Goal: Transaction & Acquisition: Purchase product/service

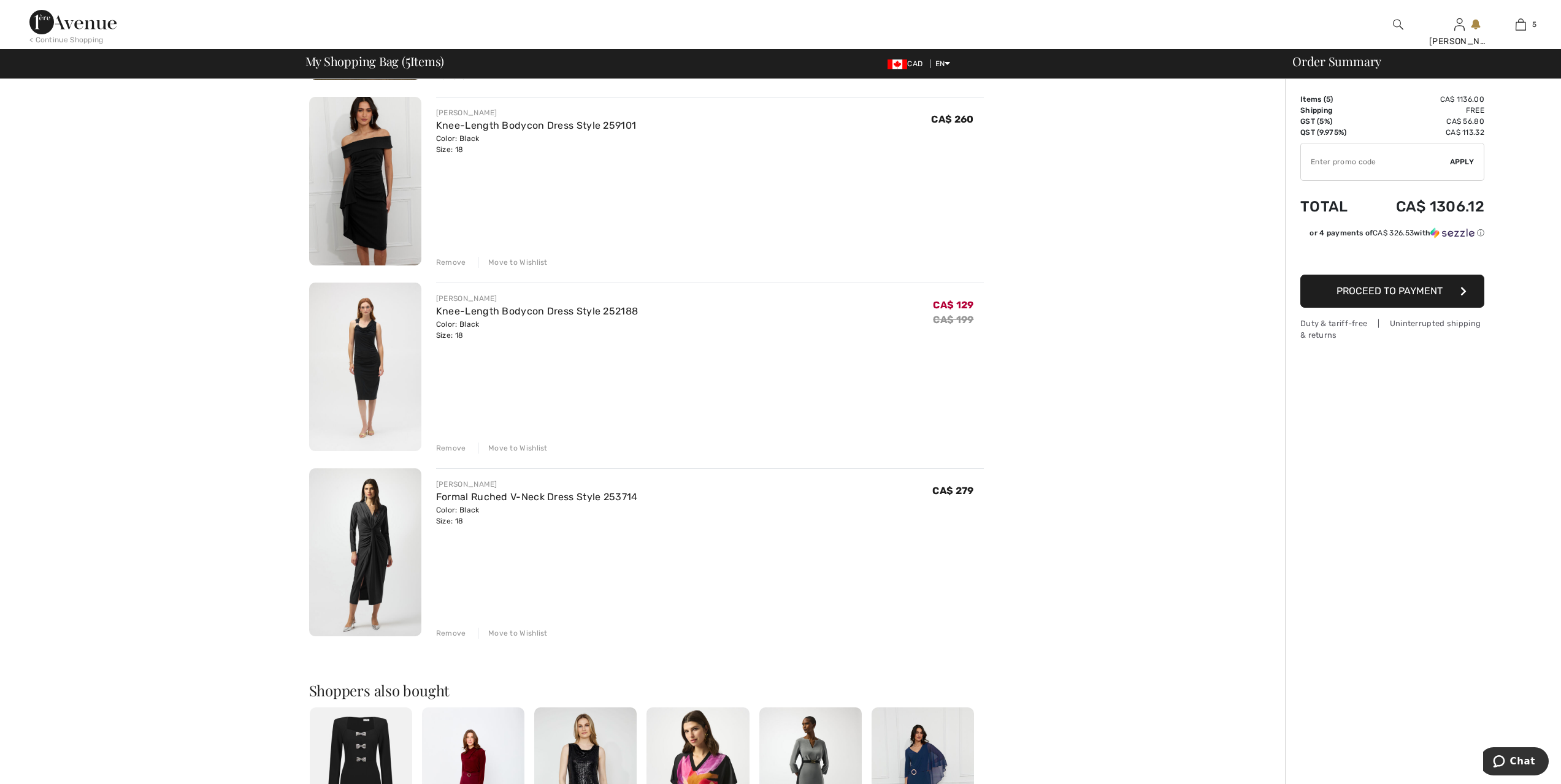
scroll to position [475, 0]
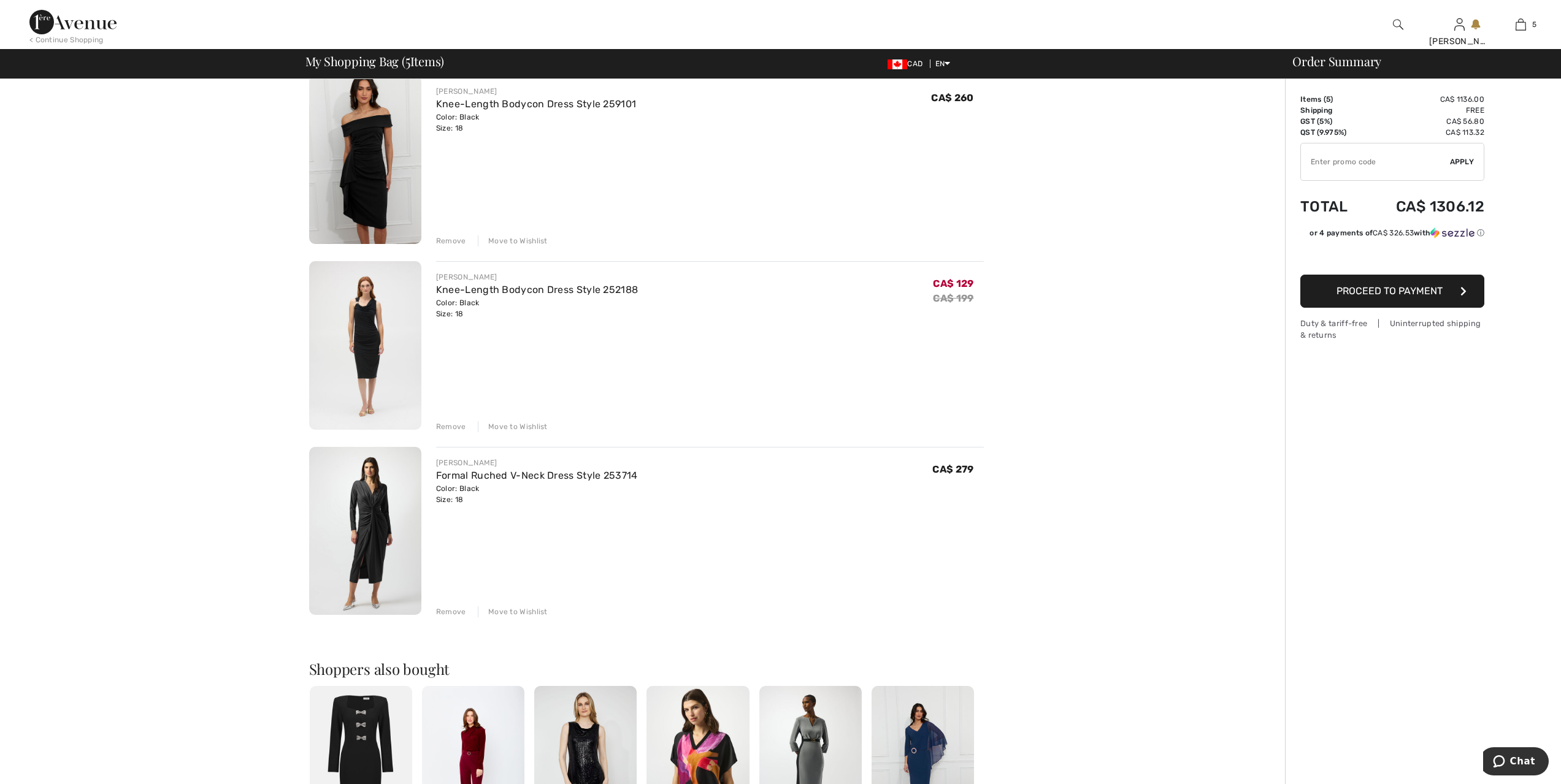
click at [537, 424] on div "Move to Wishlist" at bounding box center [513, 427] width 70 height 11
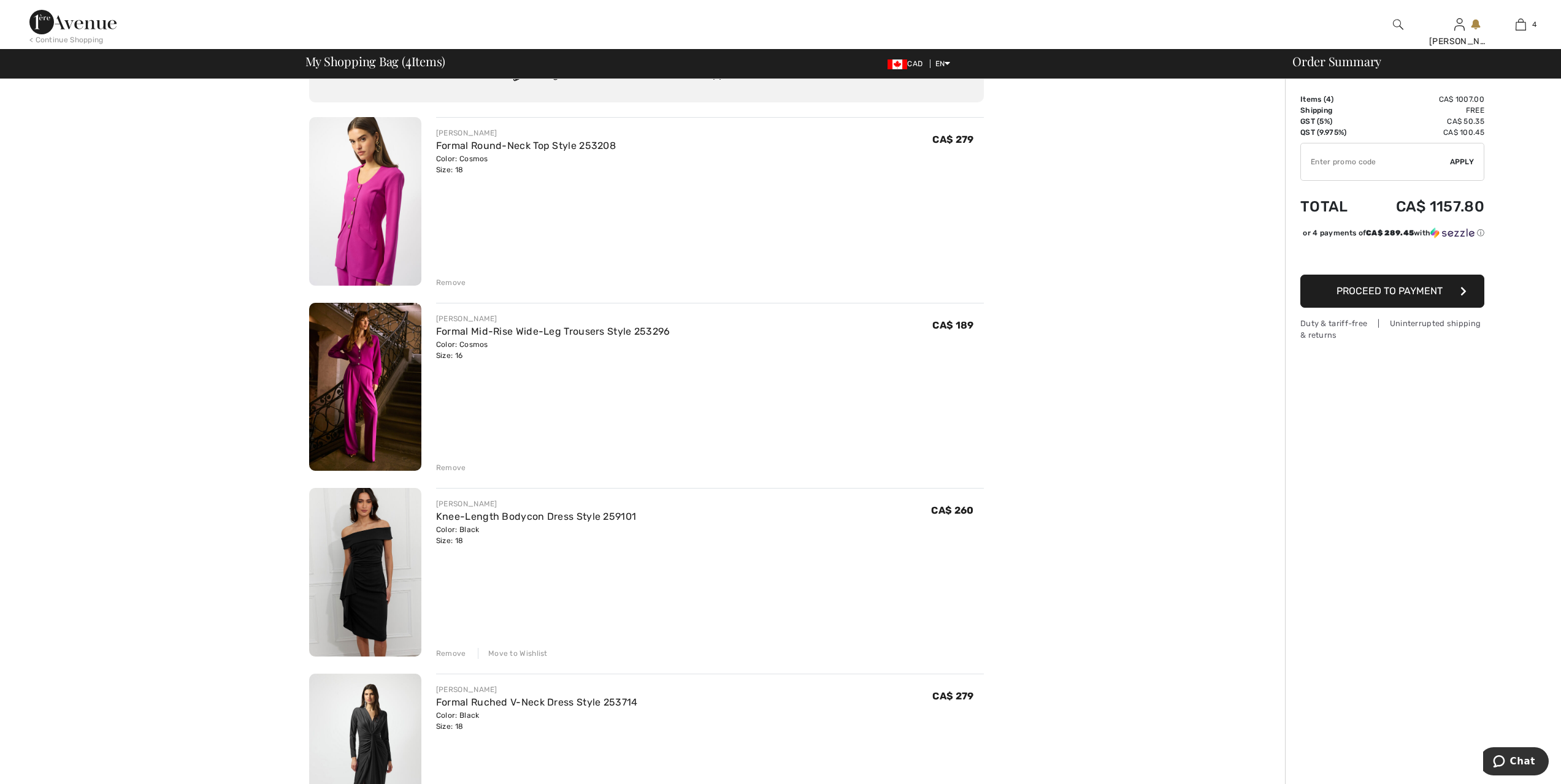
scroll to position [61, 0]
click at [1447, 573] on div "Order Summary Details Items ( 4 ) CA$ 1007.00 Promo code CA$ 0.00 Shipping Free…" at bounding box center [1423, 688] width 276 height 1341
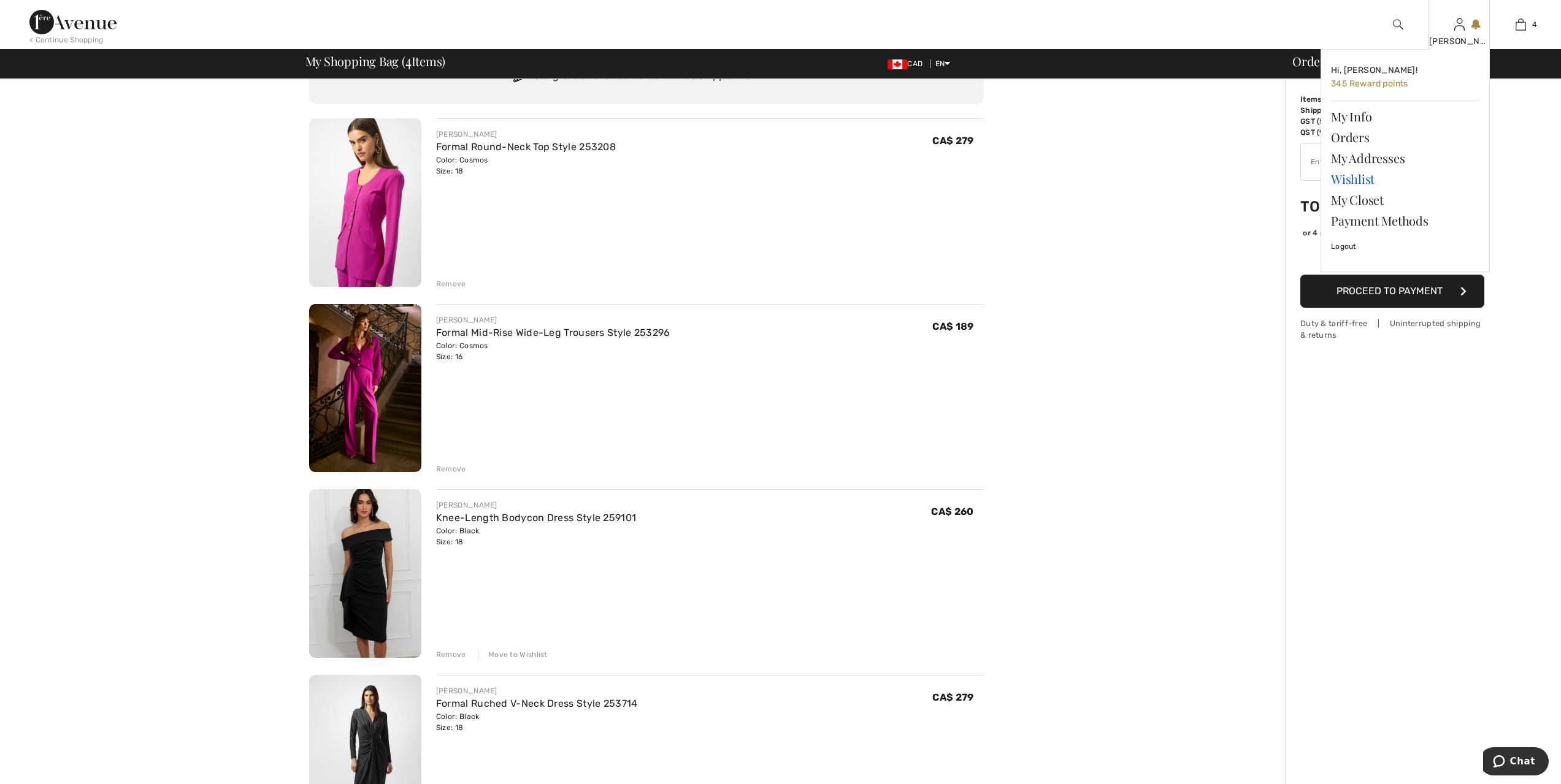
click at [1367, 179] on link "Wishlist" at bounding box center [1405, 179] width 149 height 21
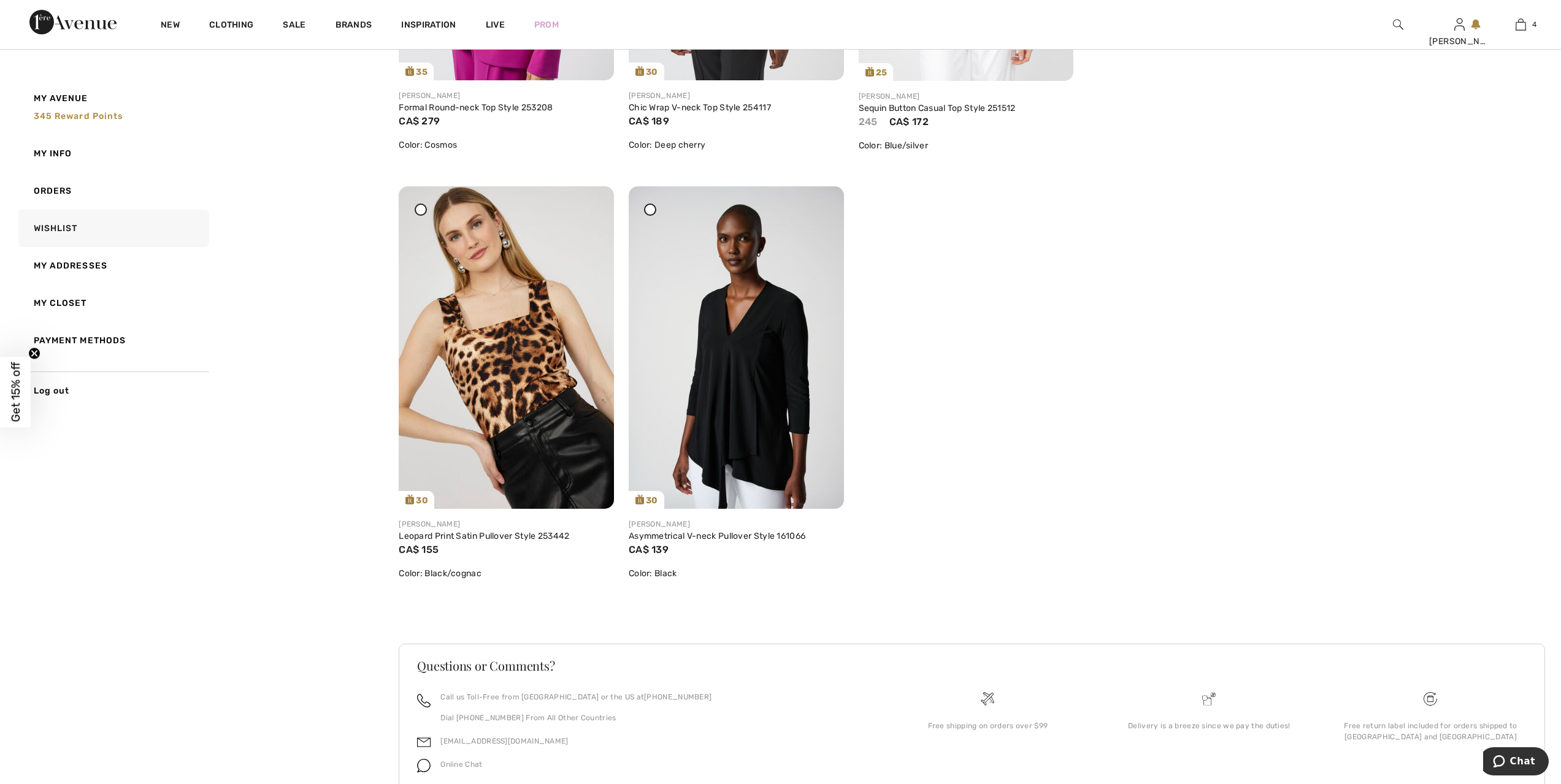
scroll to position [966, 0]
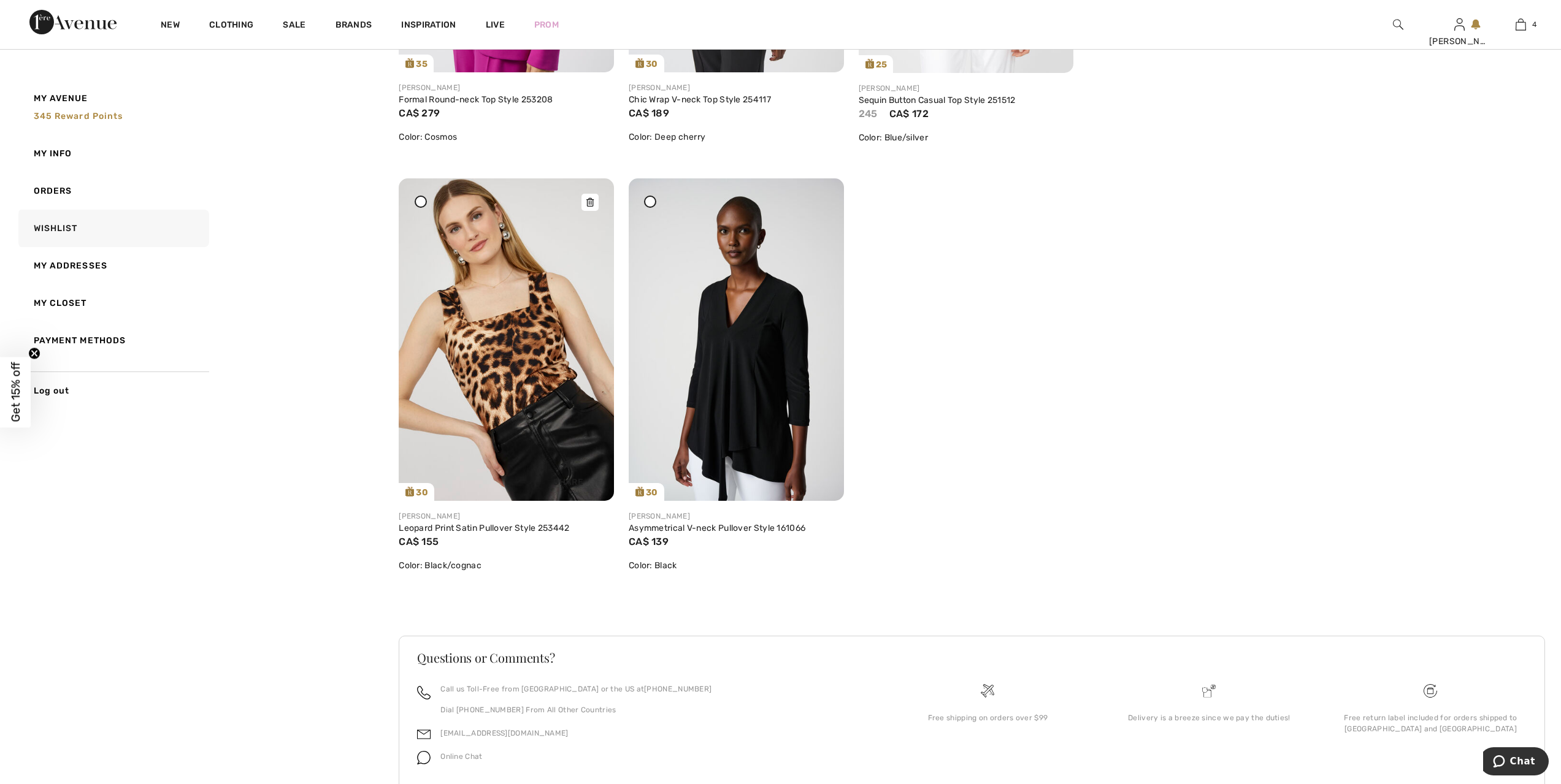
click at [520, 364] on img at bounding box center [506, 340] width 215 height 323
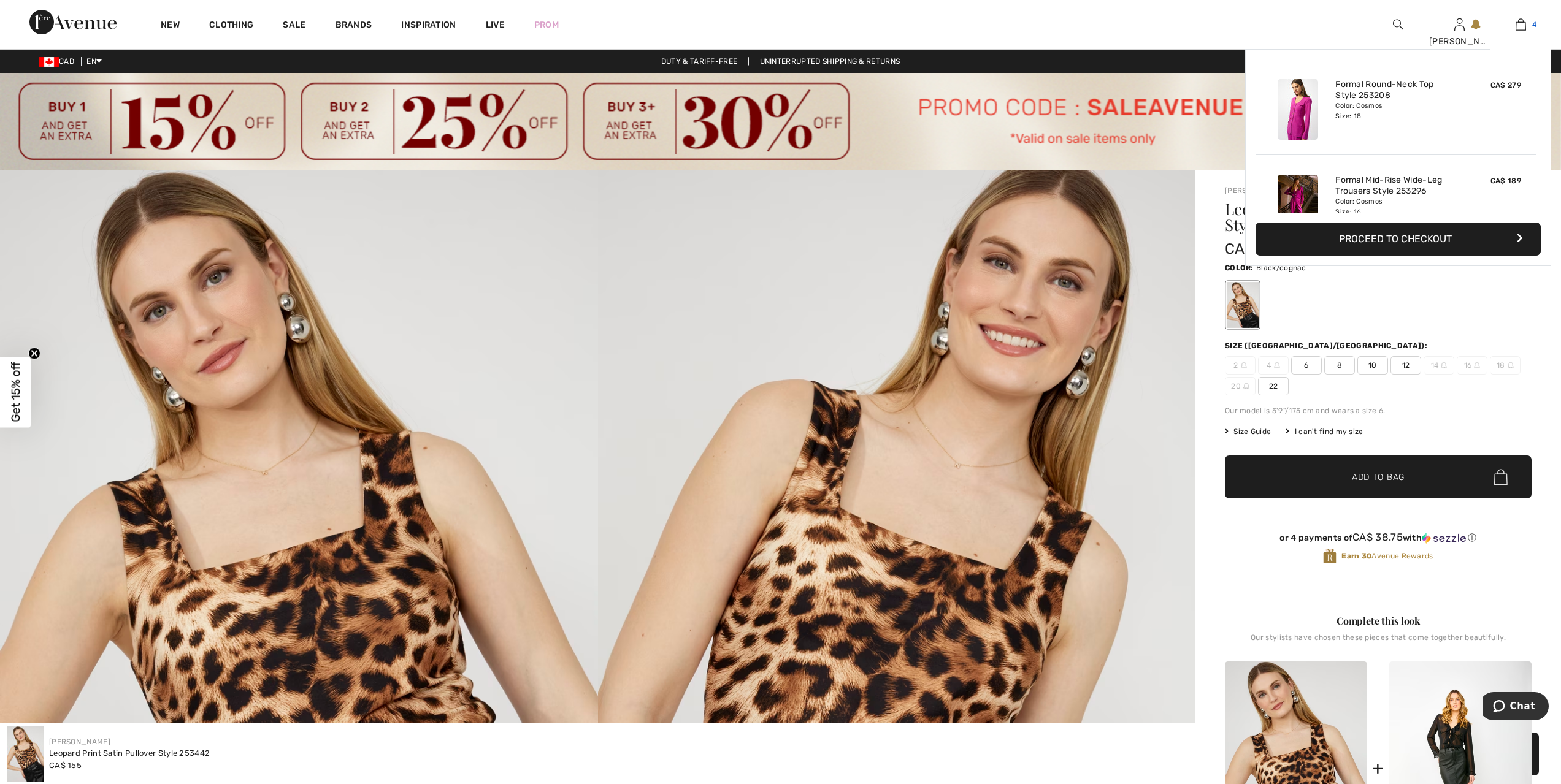
click at [1520, 24] on img at bounding box center [1521, 24] width 10 height 15
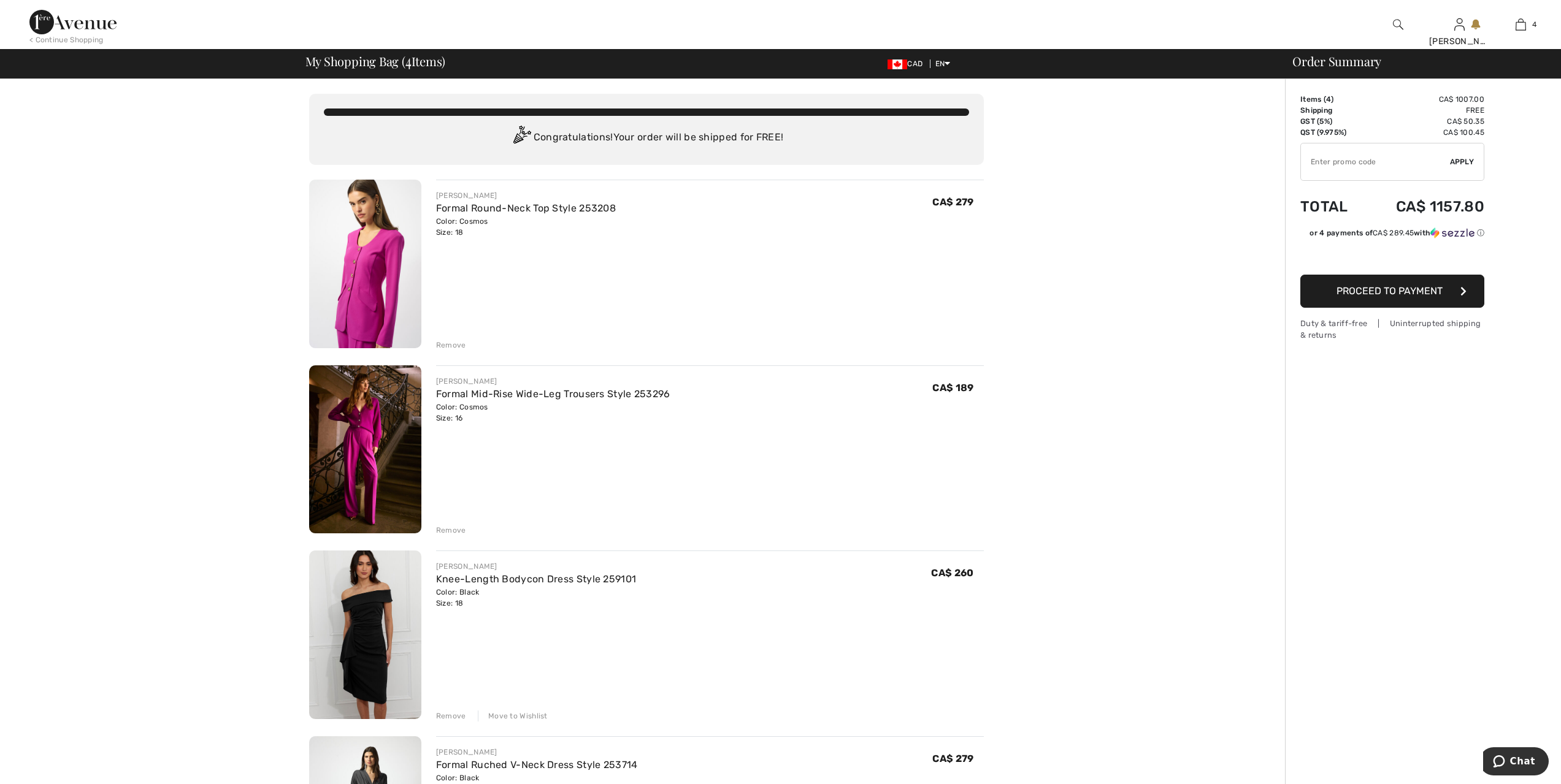
click at [458, 345] on div "Remove" at bounding box center [451, 345] width 30 height 11
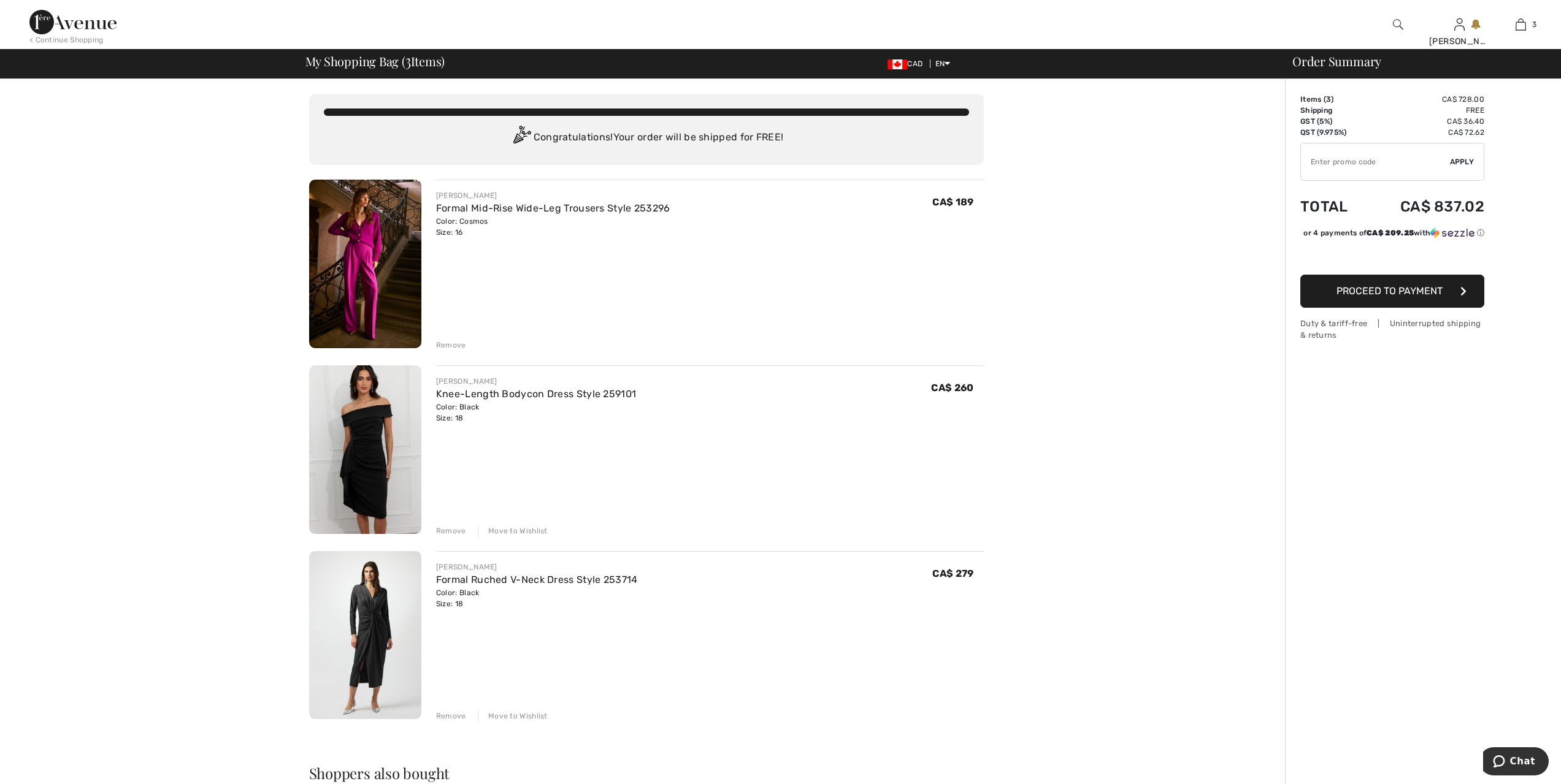
click at [457, 344] on div "Remove" at bounding box center [451, 345] width 30 height 11
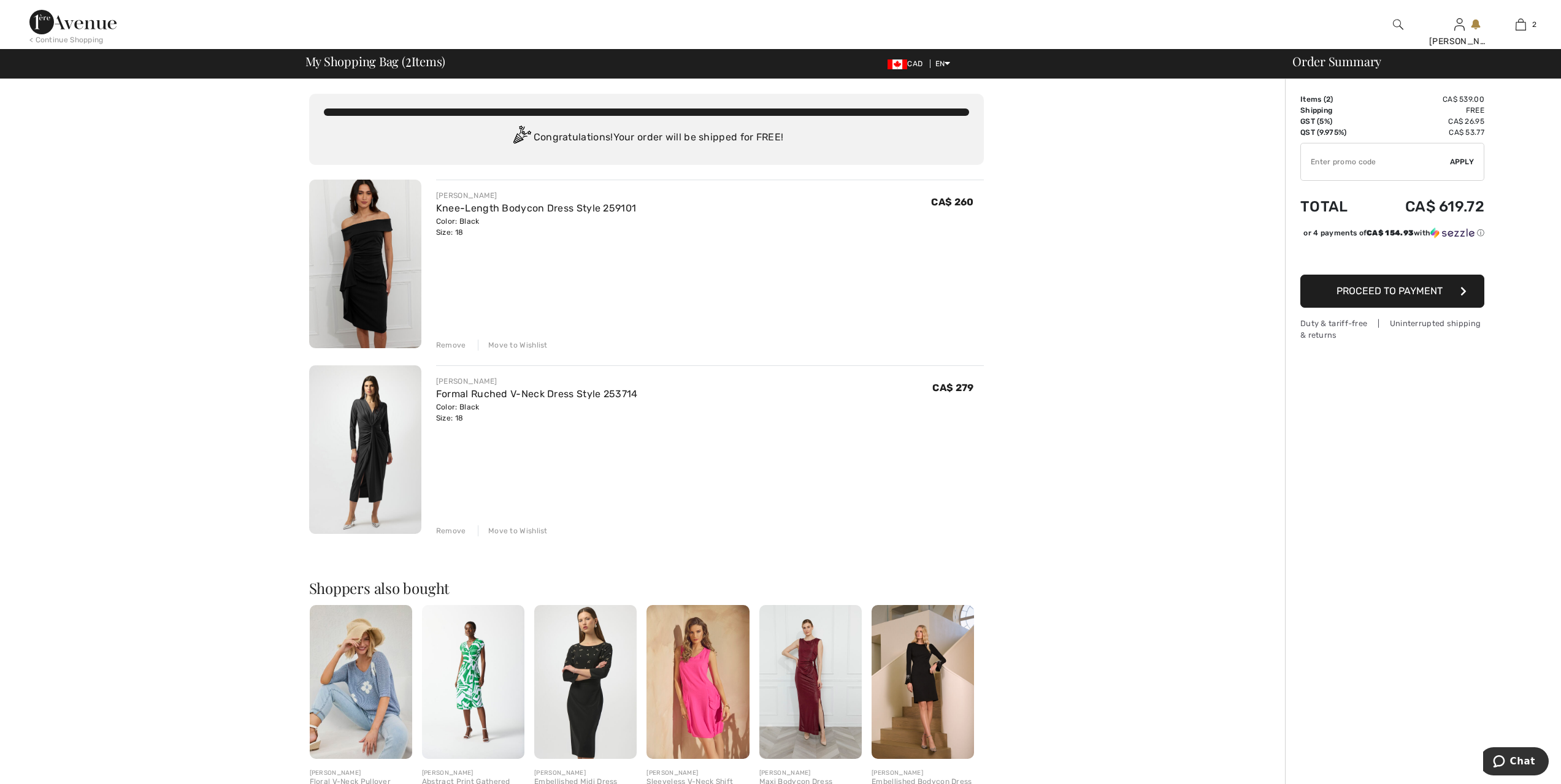
click at [372, 291] on img at bounding box center [365, 263] width 112 height 168
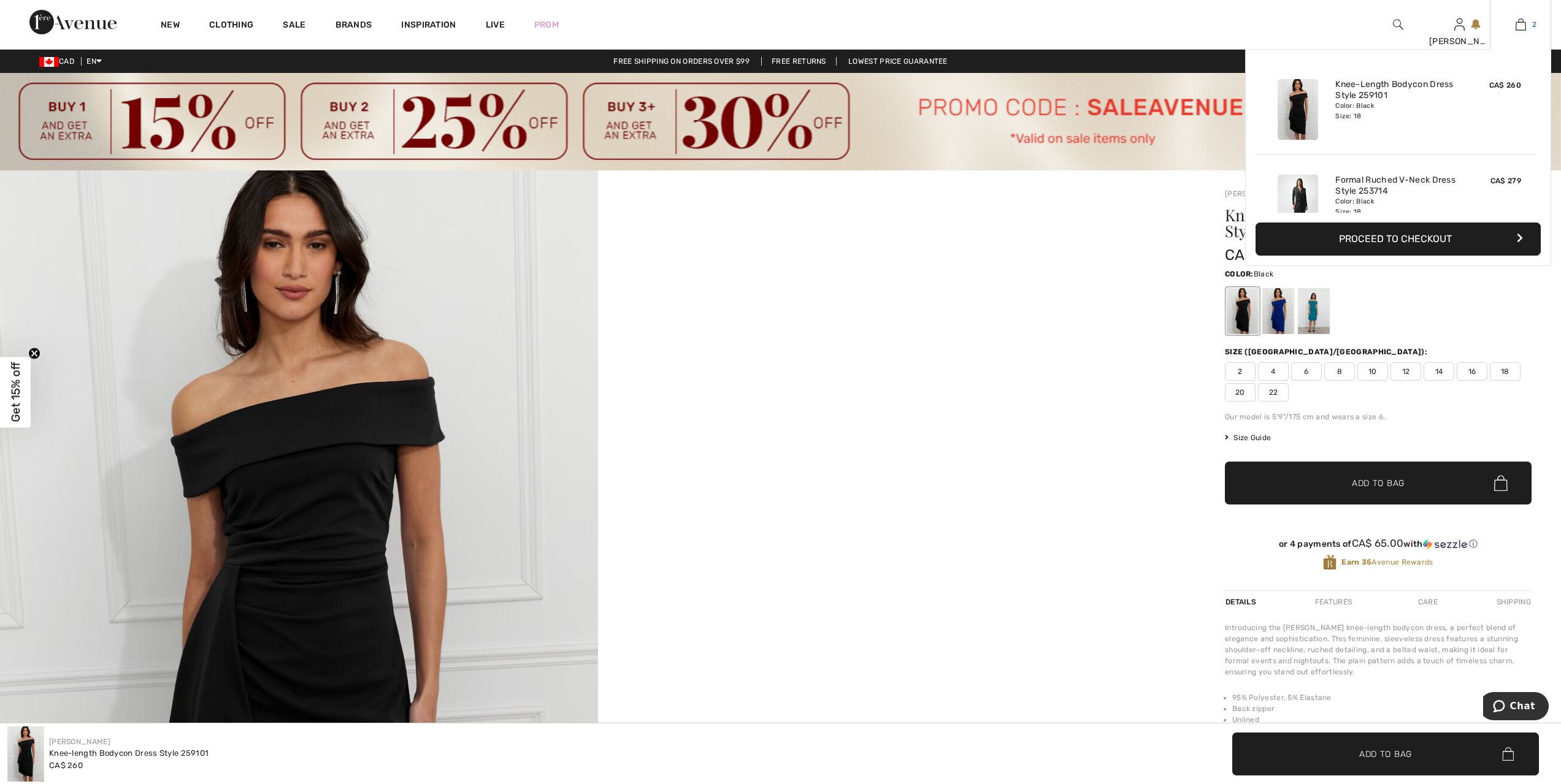
click at [1518, 23] on img at bounding box center [1521, 24] width 10 height 15
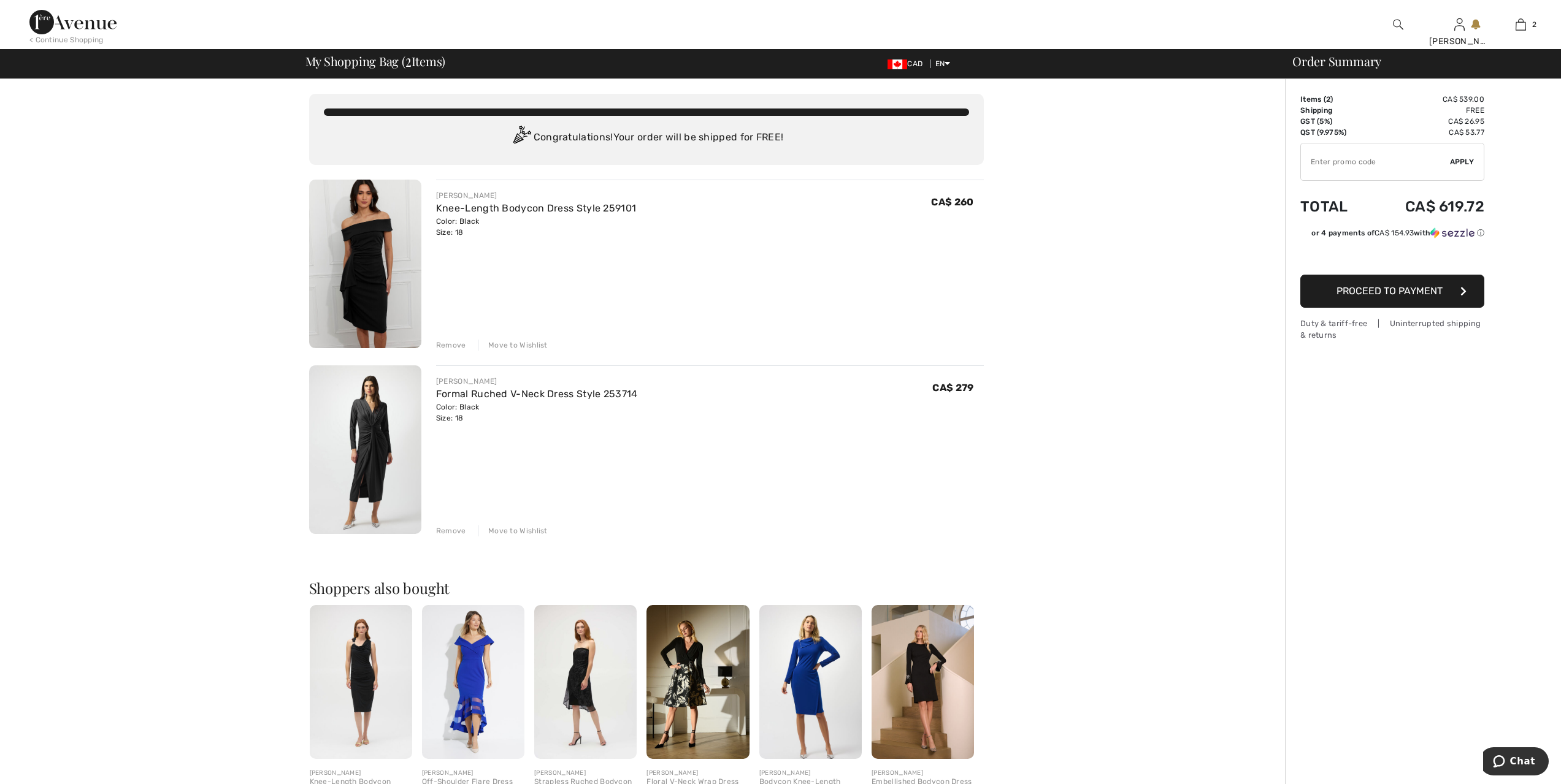
click at [386, 449] on img at bounding box center [365, 450] width 112 height 168
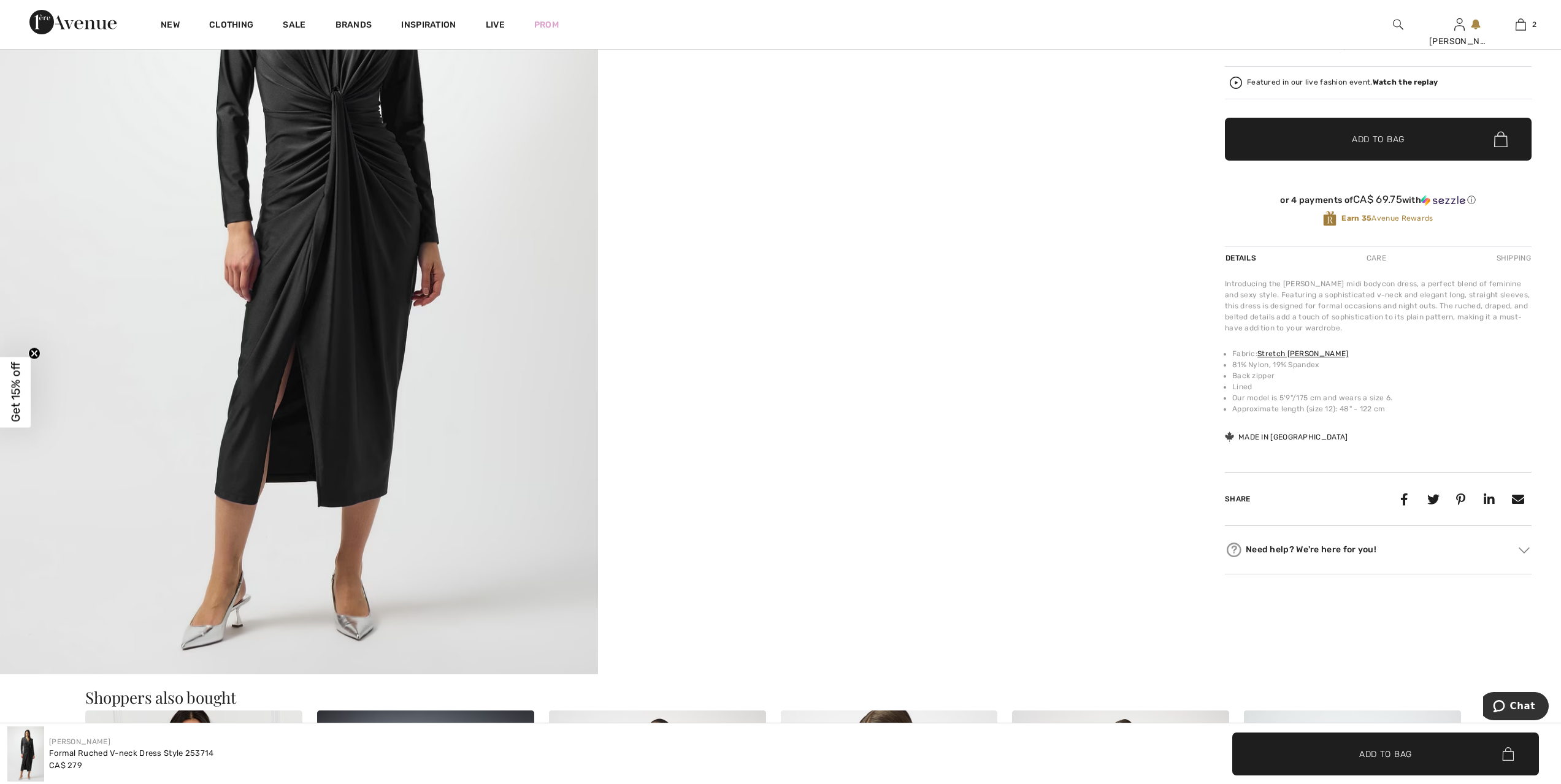
scroll to position [383, 0]
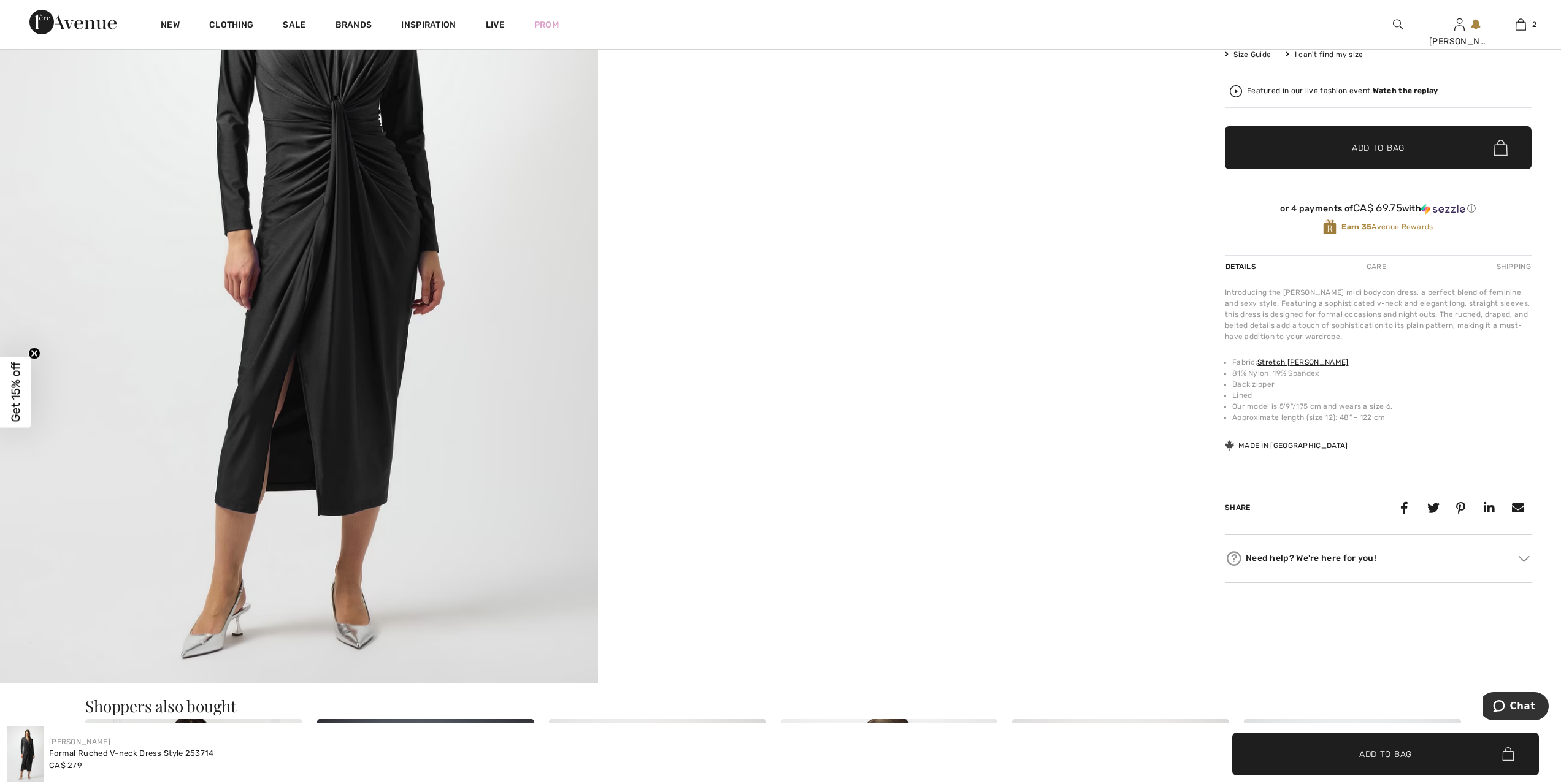
click at [351, 239] on img at bounding box center [299, 235] width 598 height 896
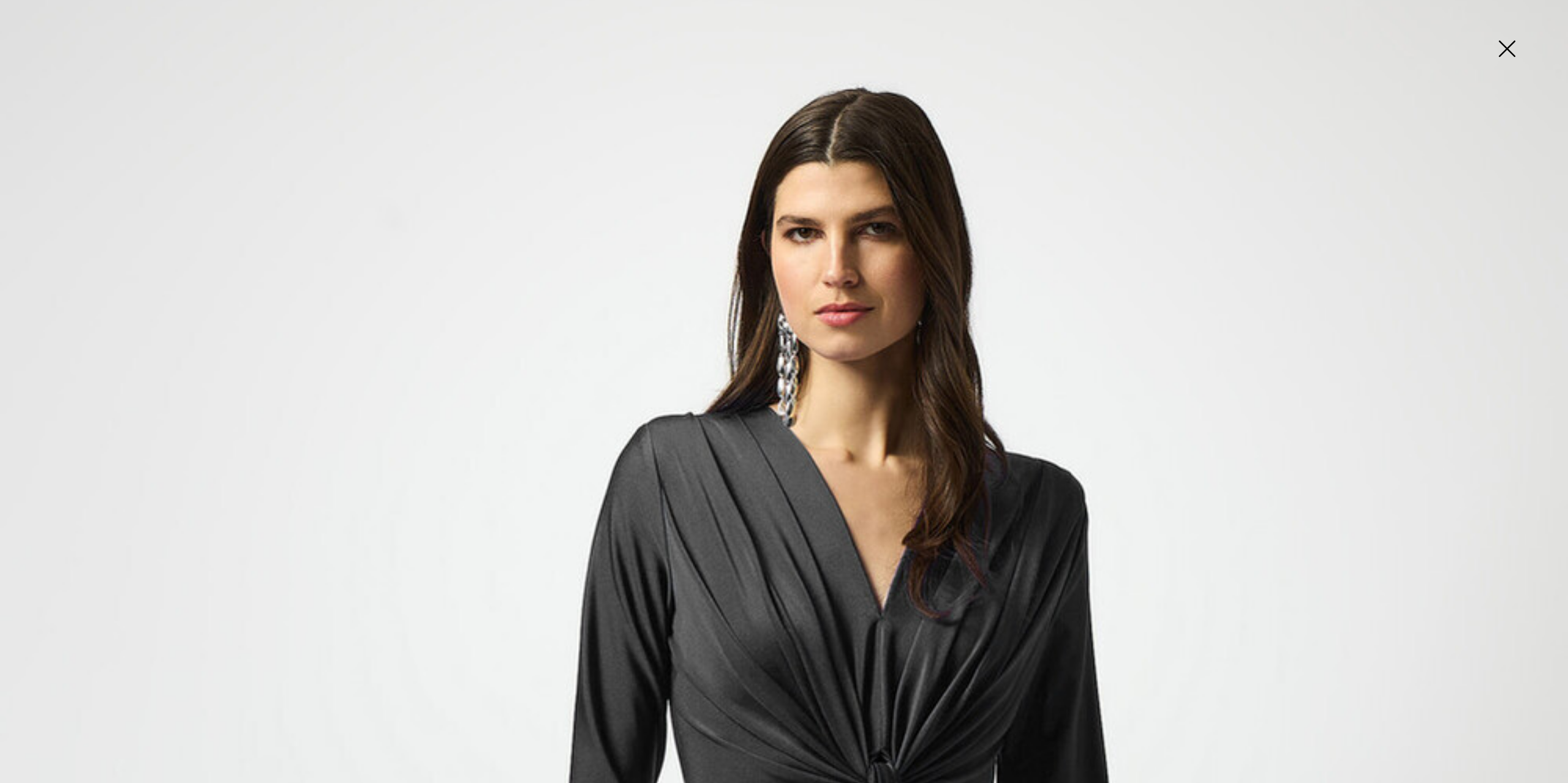
scroll to position [51, 0]
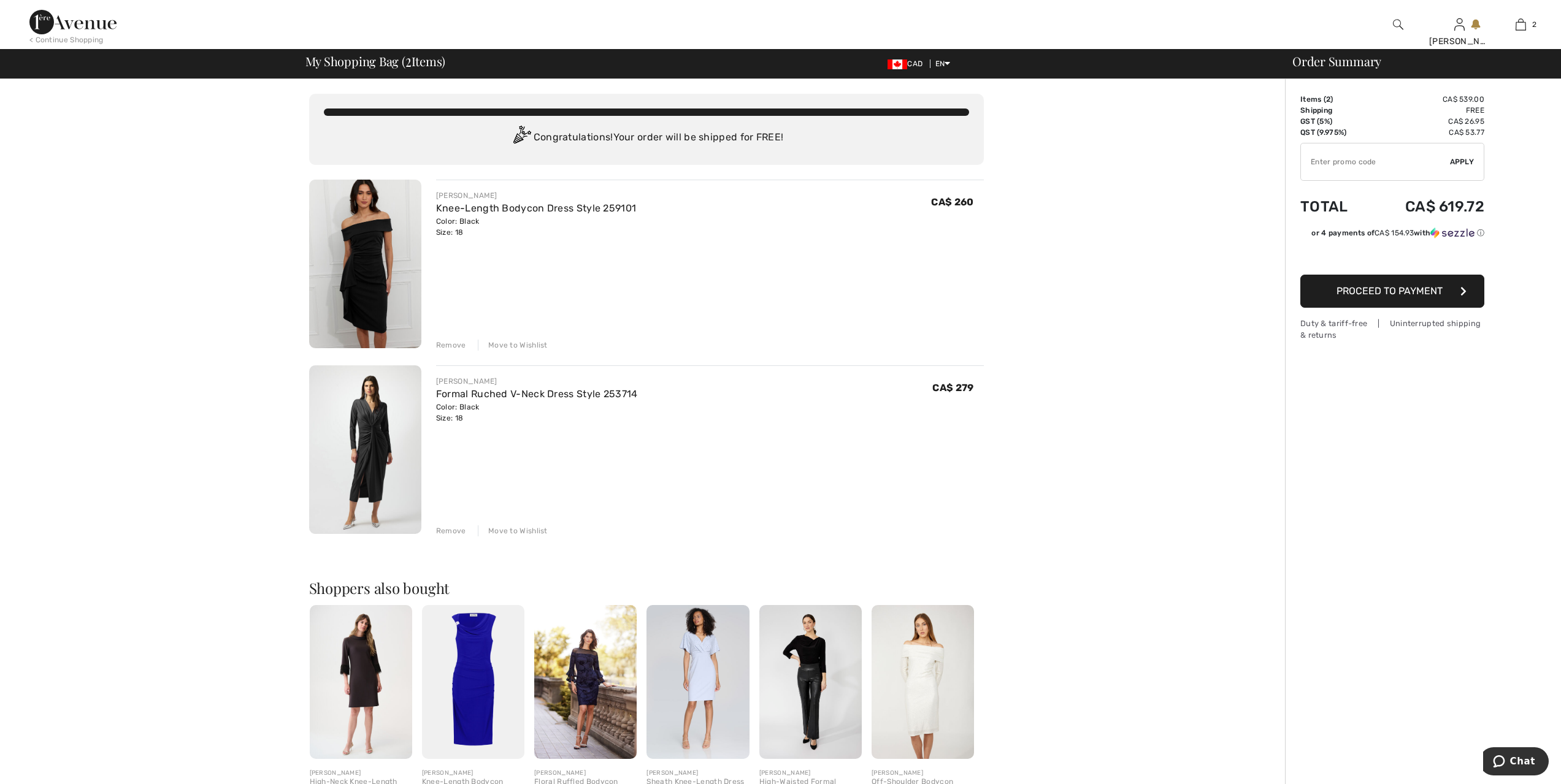
click at [366, 268] on img at bounding box center [365, 263] width 112 height 168
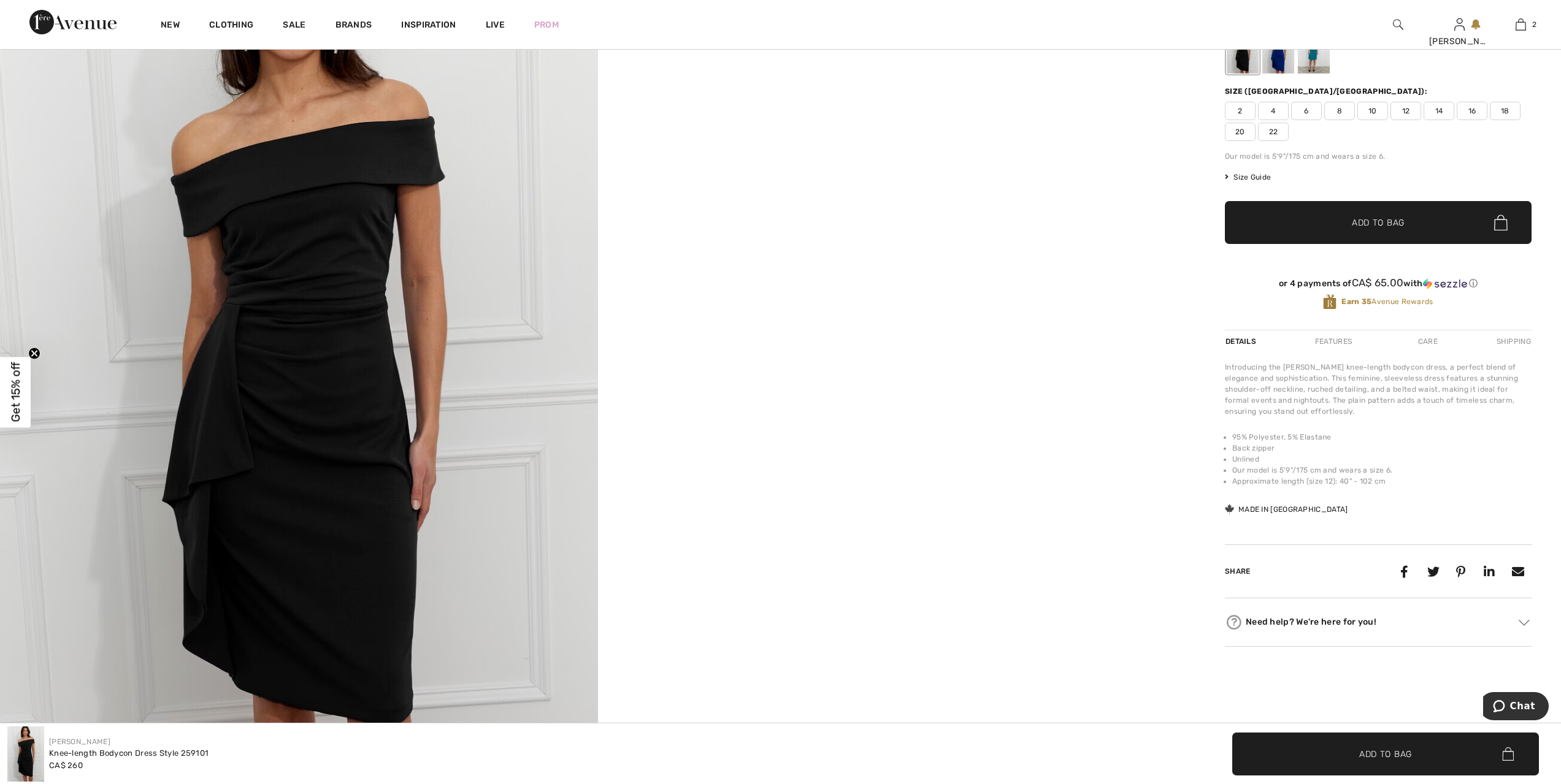
scroll to position [276, 0]
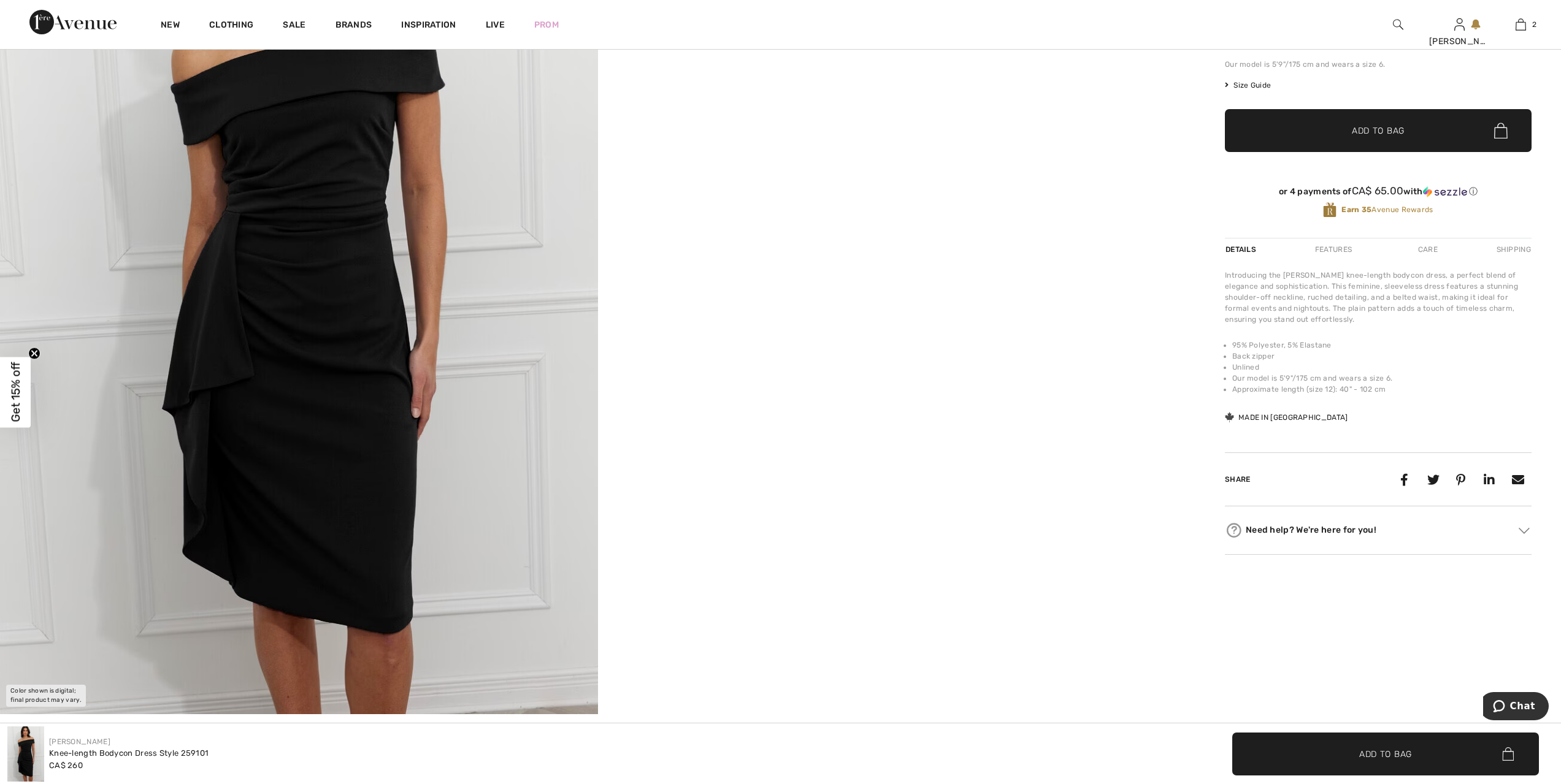
click at [323, 348] on img at bounding box center [299, 266] width 598 height 897
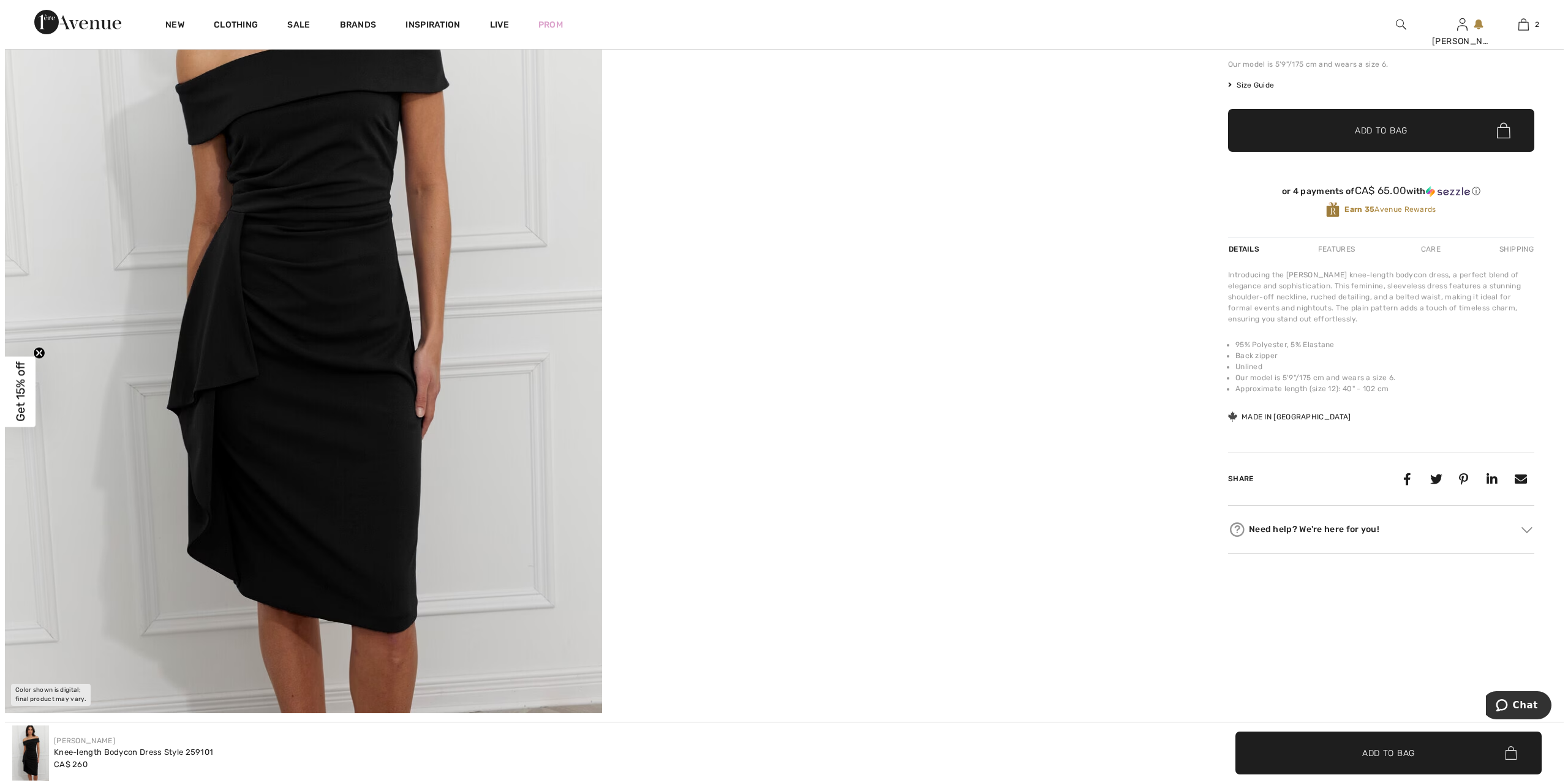
scroll to position [352, 0]
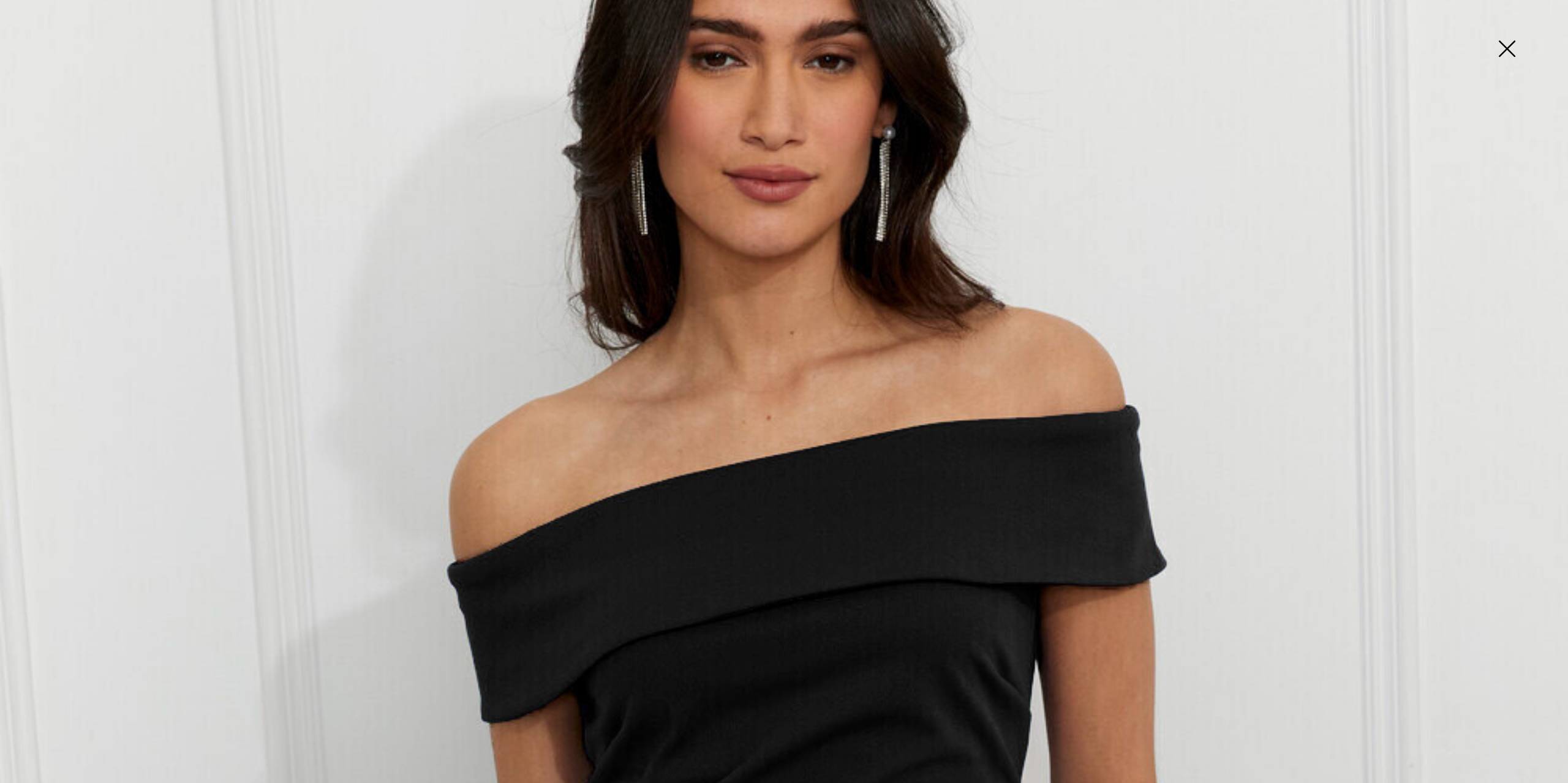
scroll to position [131, 0]
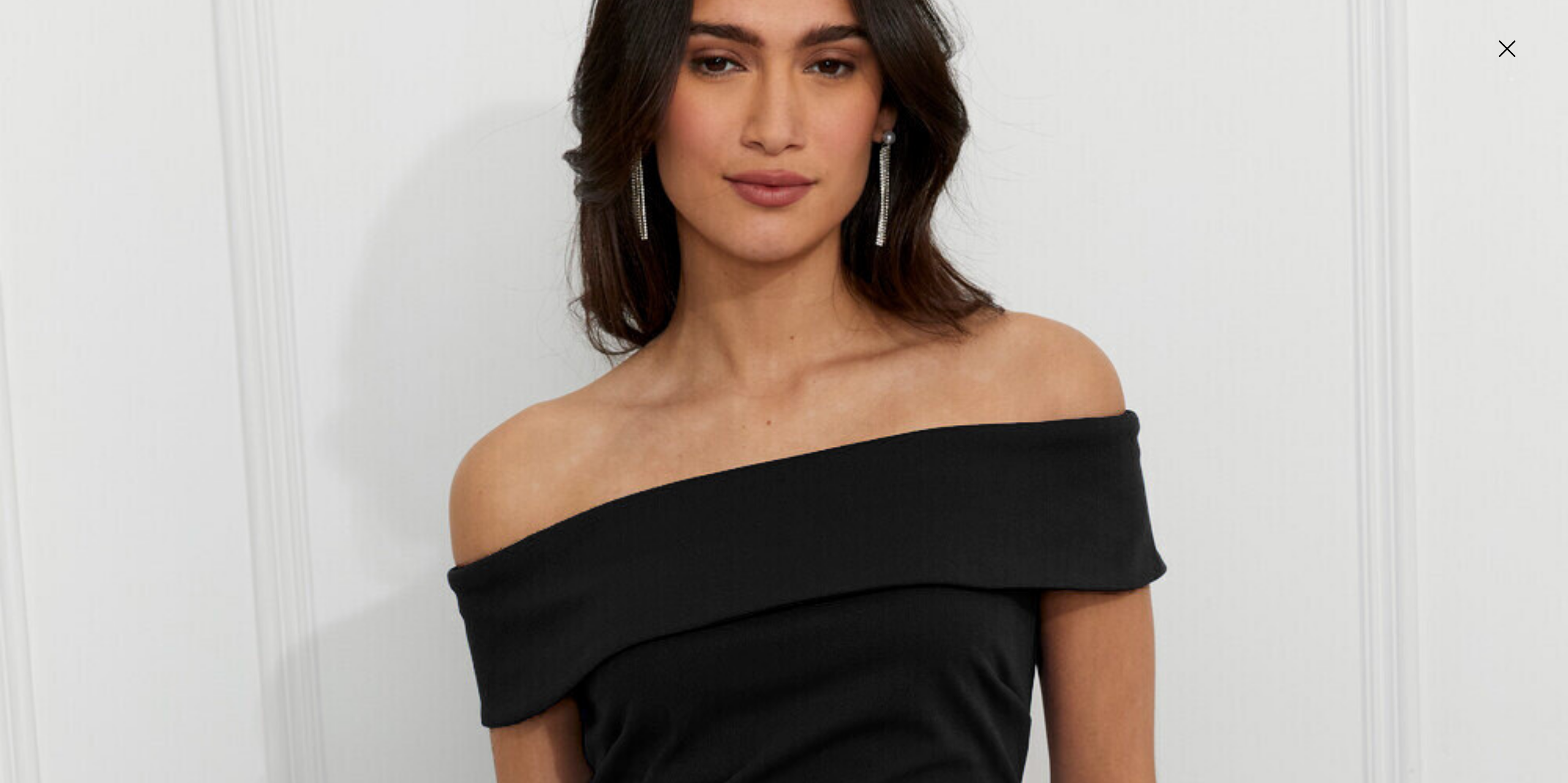
click at [1506, 48] on img at bounding box center [1507, 50] width 61 height 63
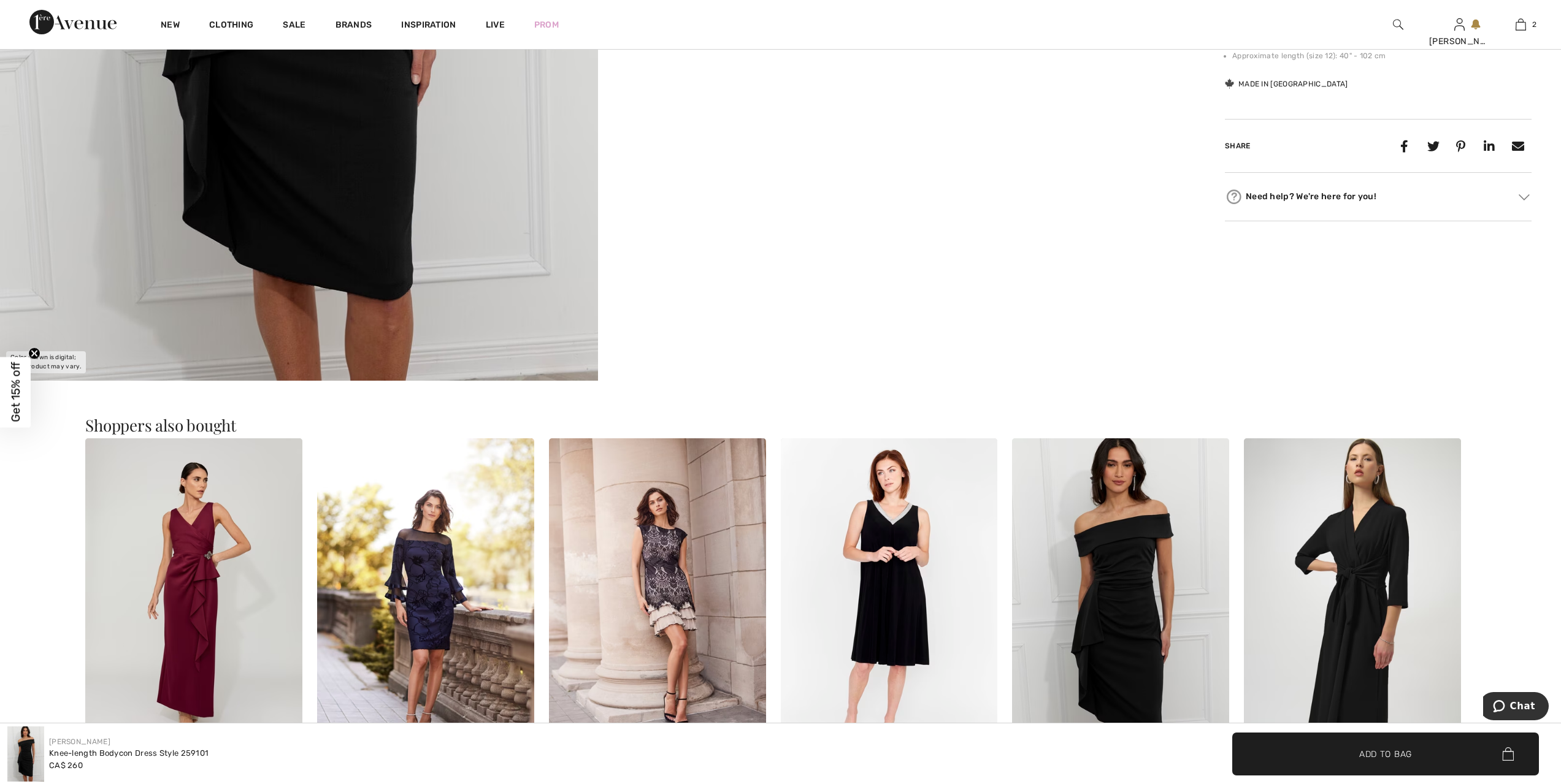
scroll to position [812, 0]
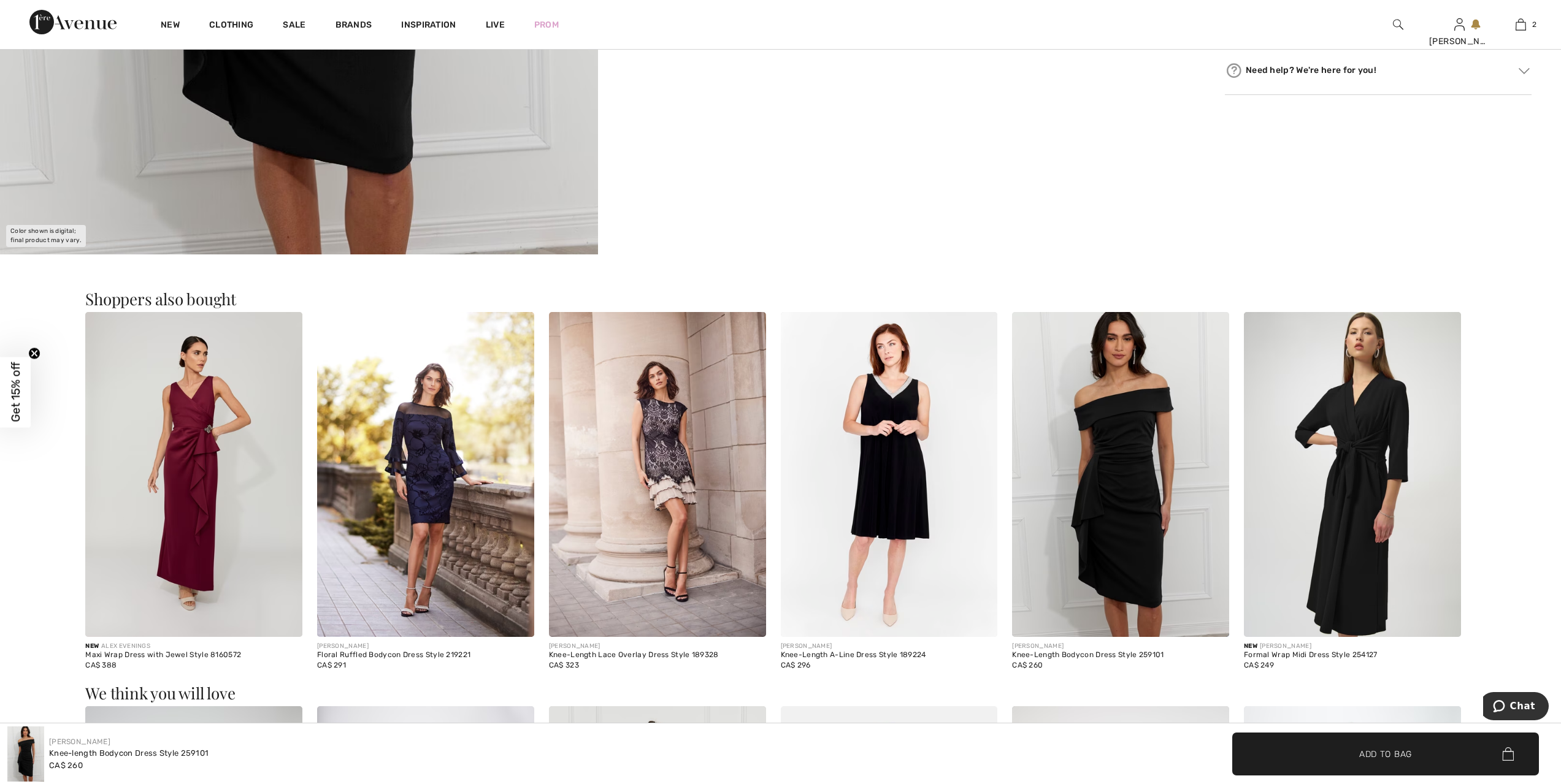
click at [1132, 495] on img at bounding box center [1120, 475] width 217 height 325
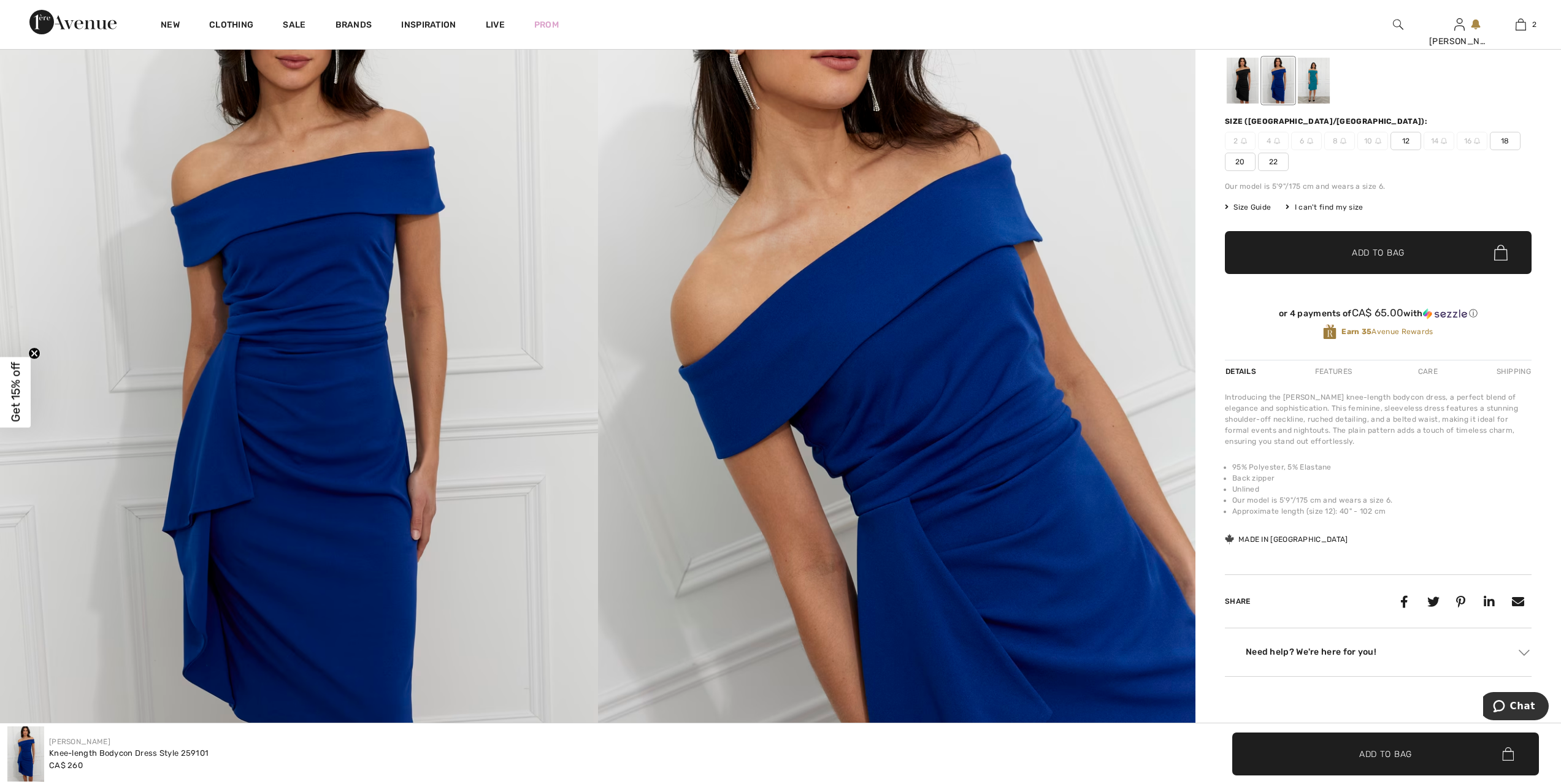
scroll to position [291, 0]
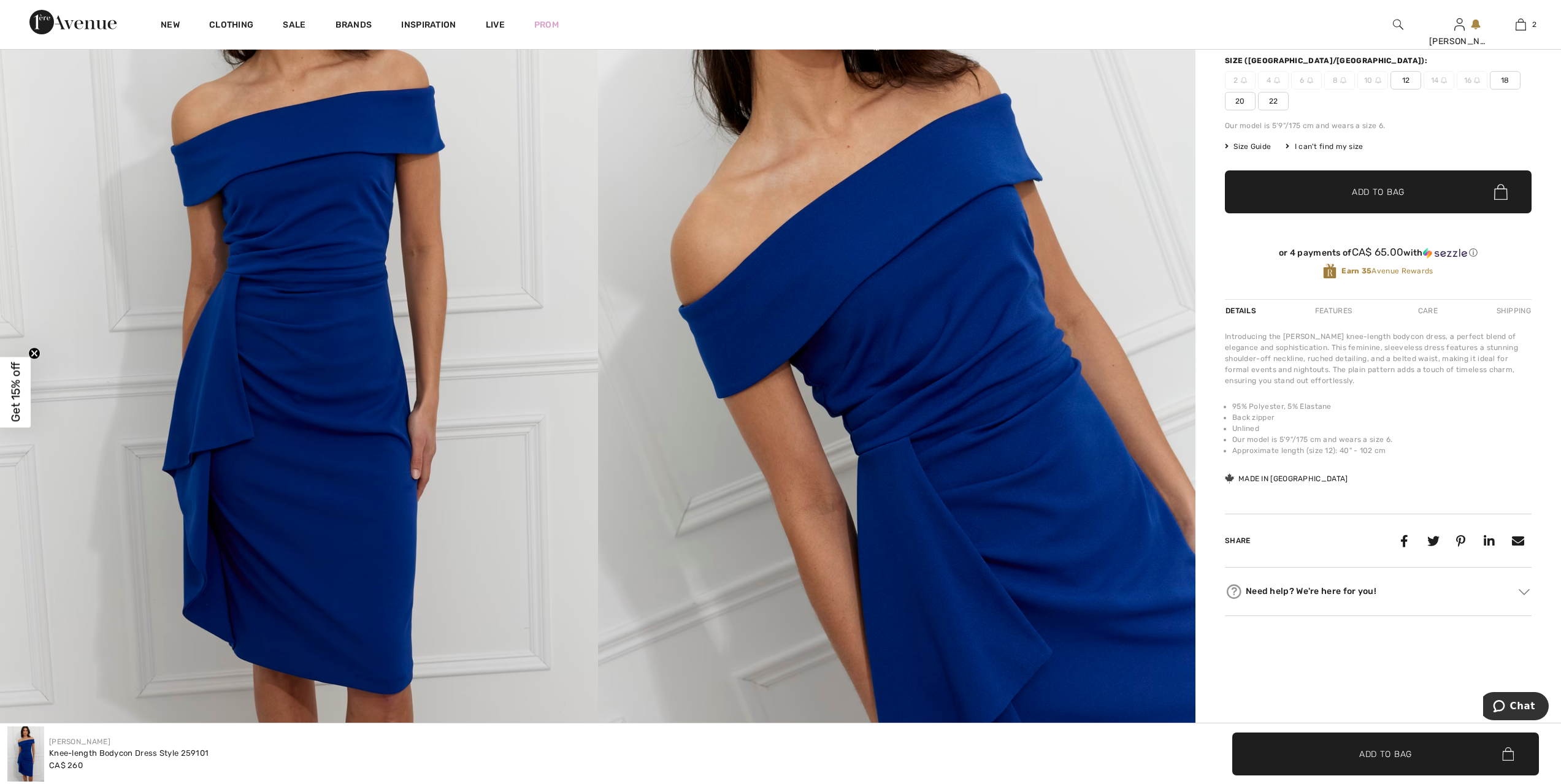
click at [1015, 431] on img at bounding box center [896, 327] width 598 height 897
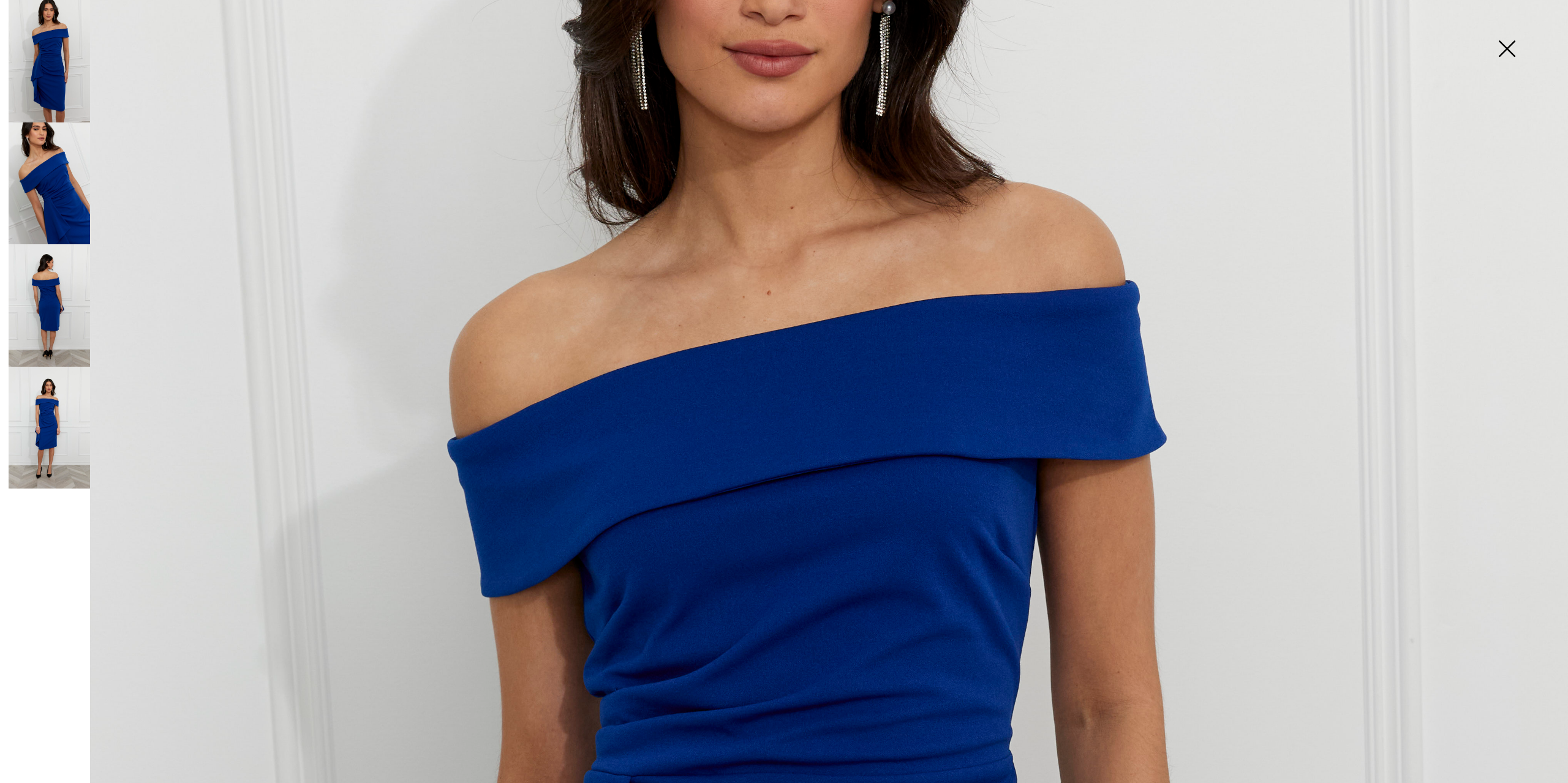
scroll to position [184, 0]
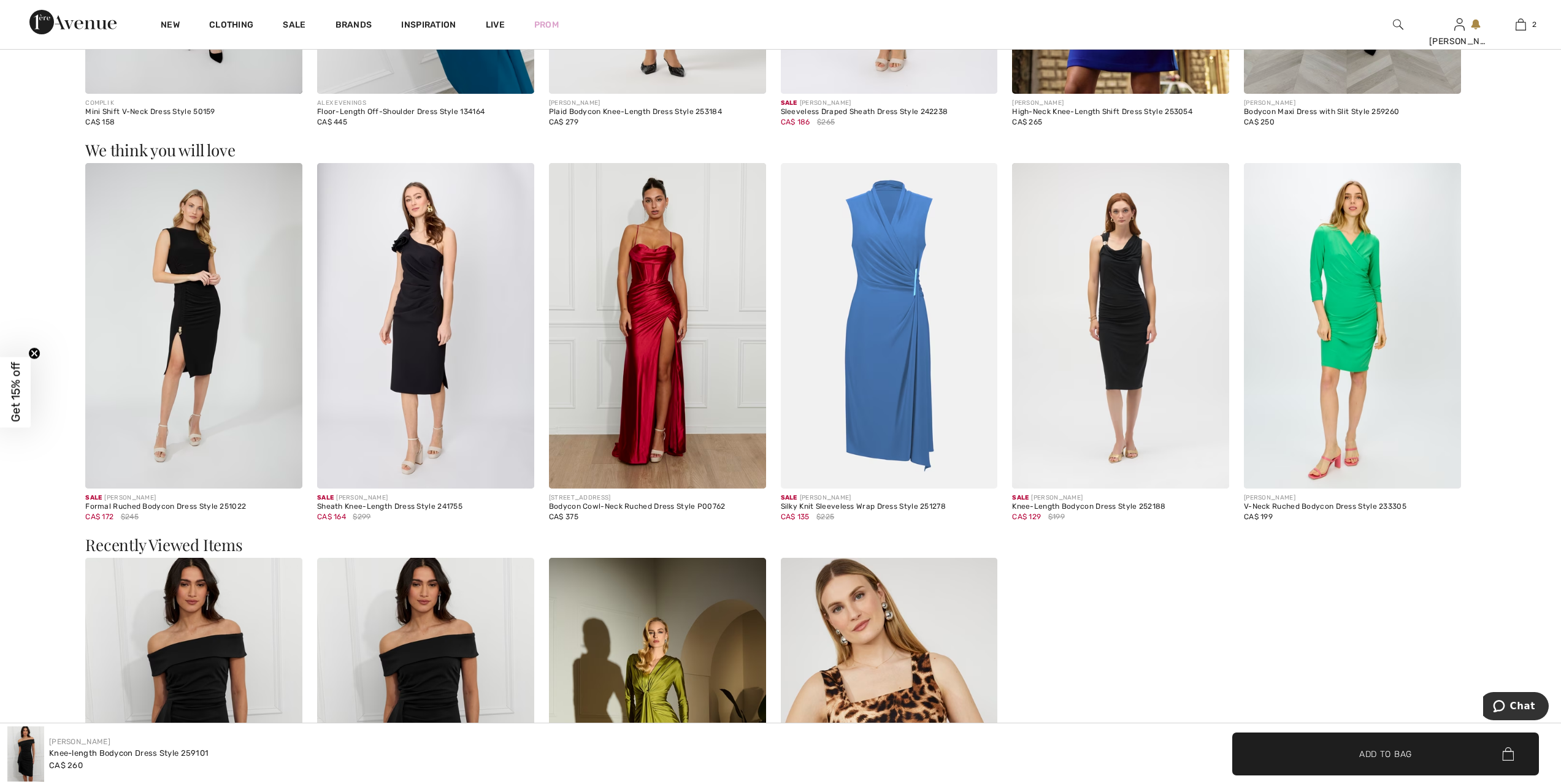
scroll to position [1364, 0]
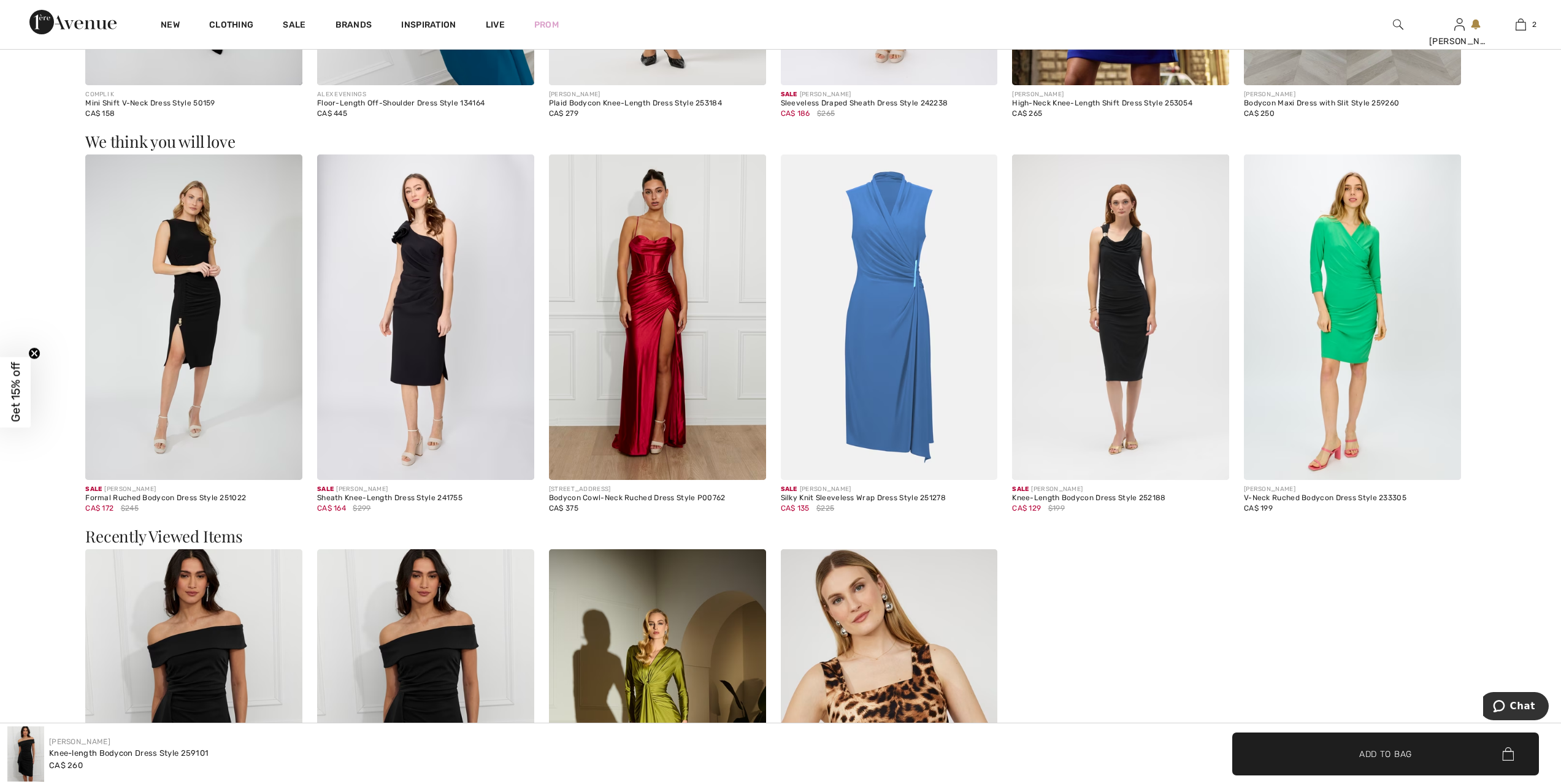
click at [1132, 350] on img at bounding box center [1120, 317] width 217 height 325
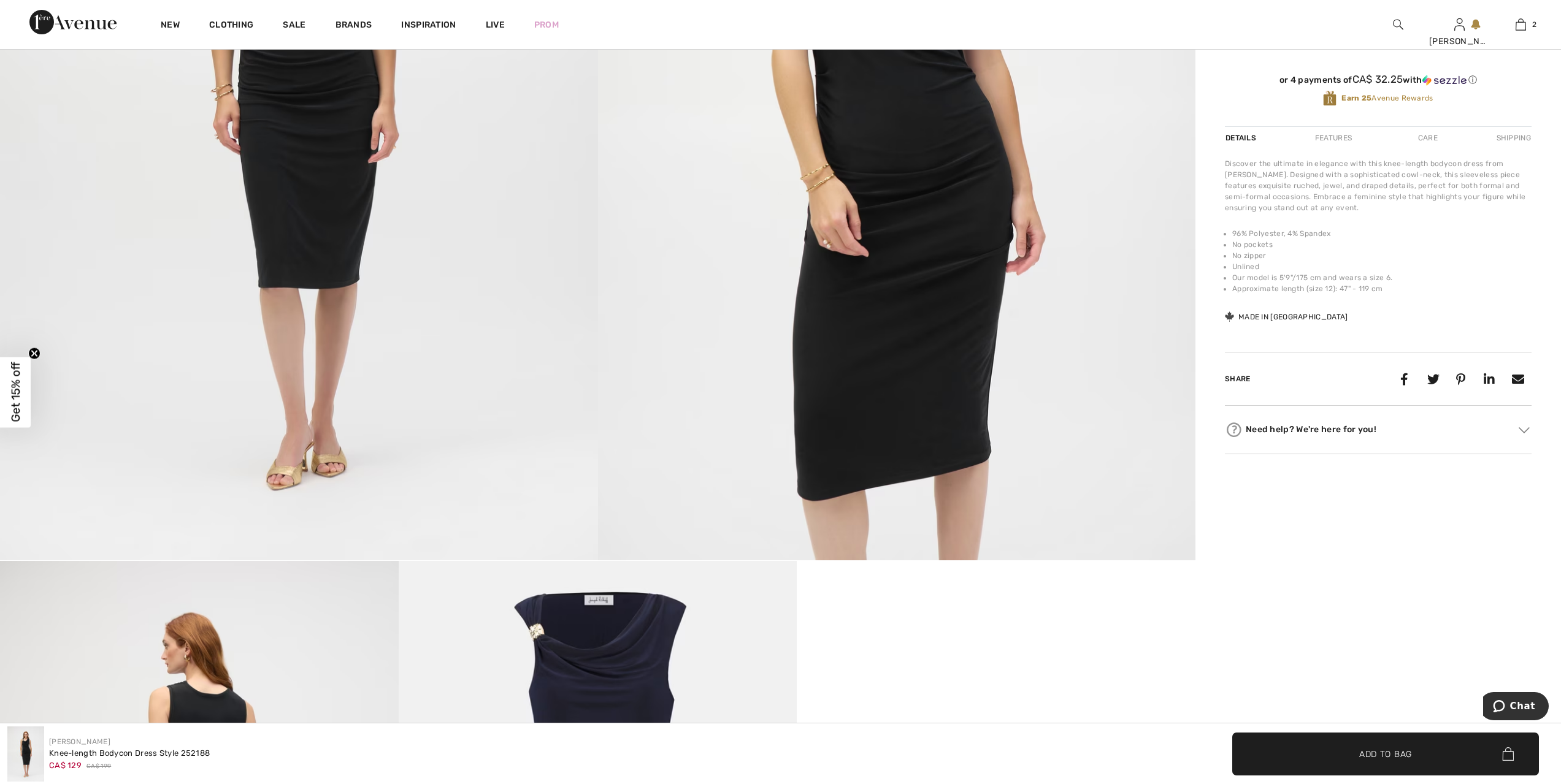
click at [939, 450] on img at bounding box center [896, 112] width 598 height 896
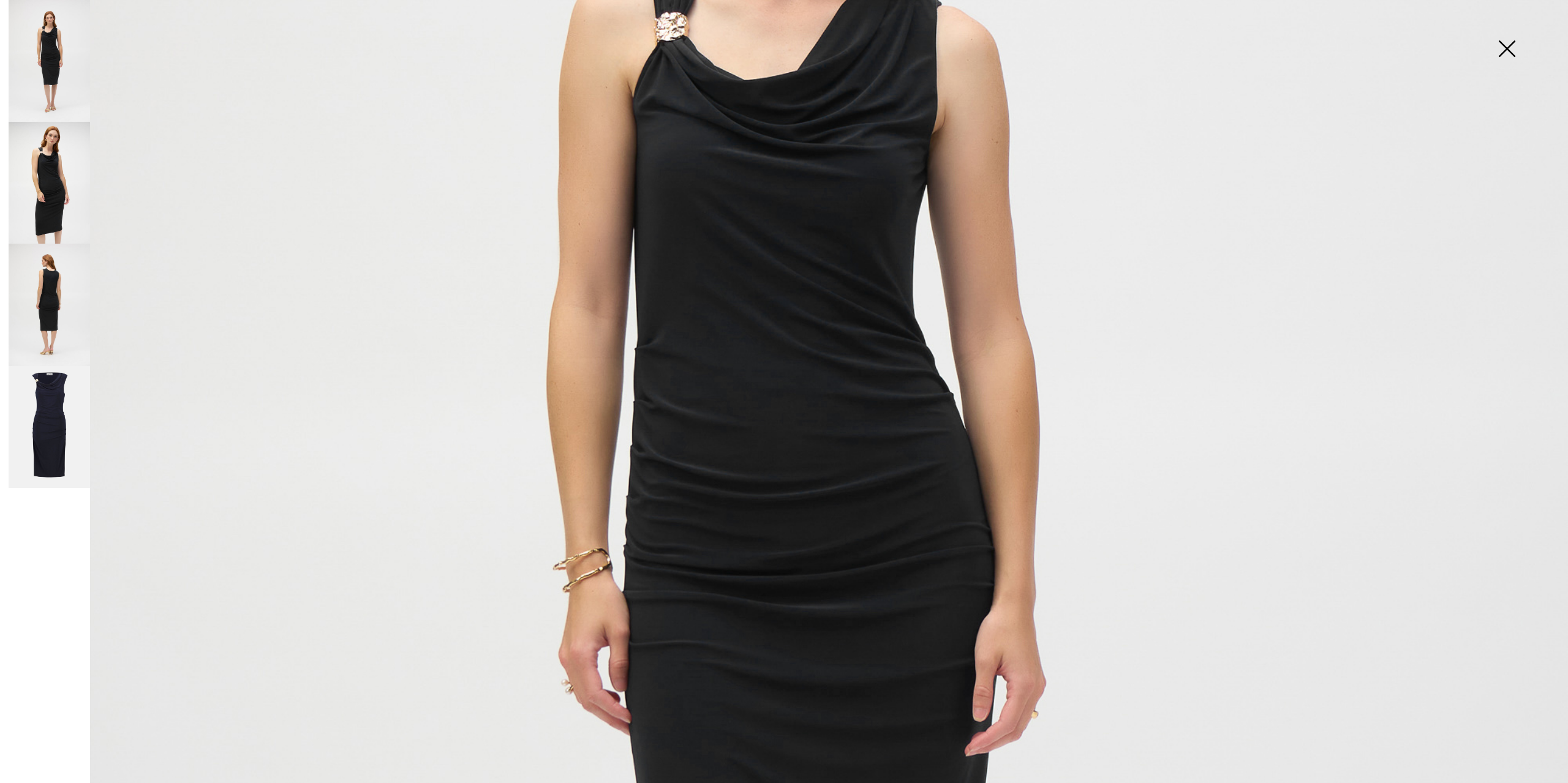
scroll to position [413, 0]
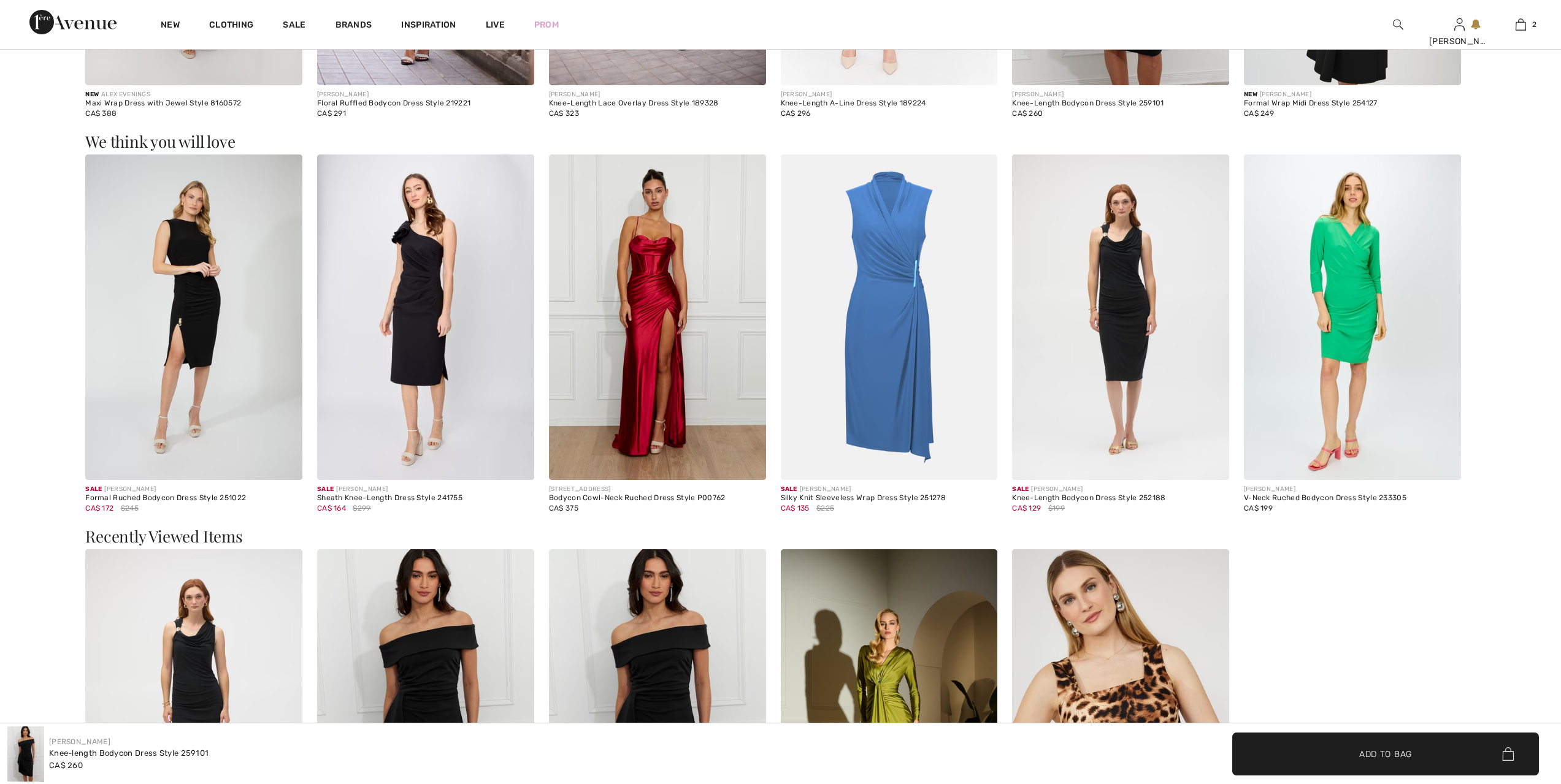
scroll to position [1364, 0]
click at [923, 293] on img at bounding box center [889, 317] width 217 height 325
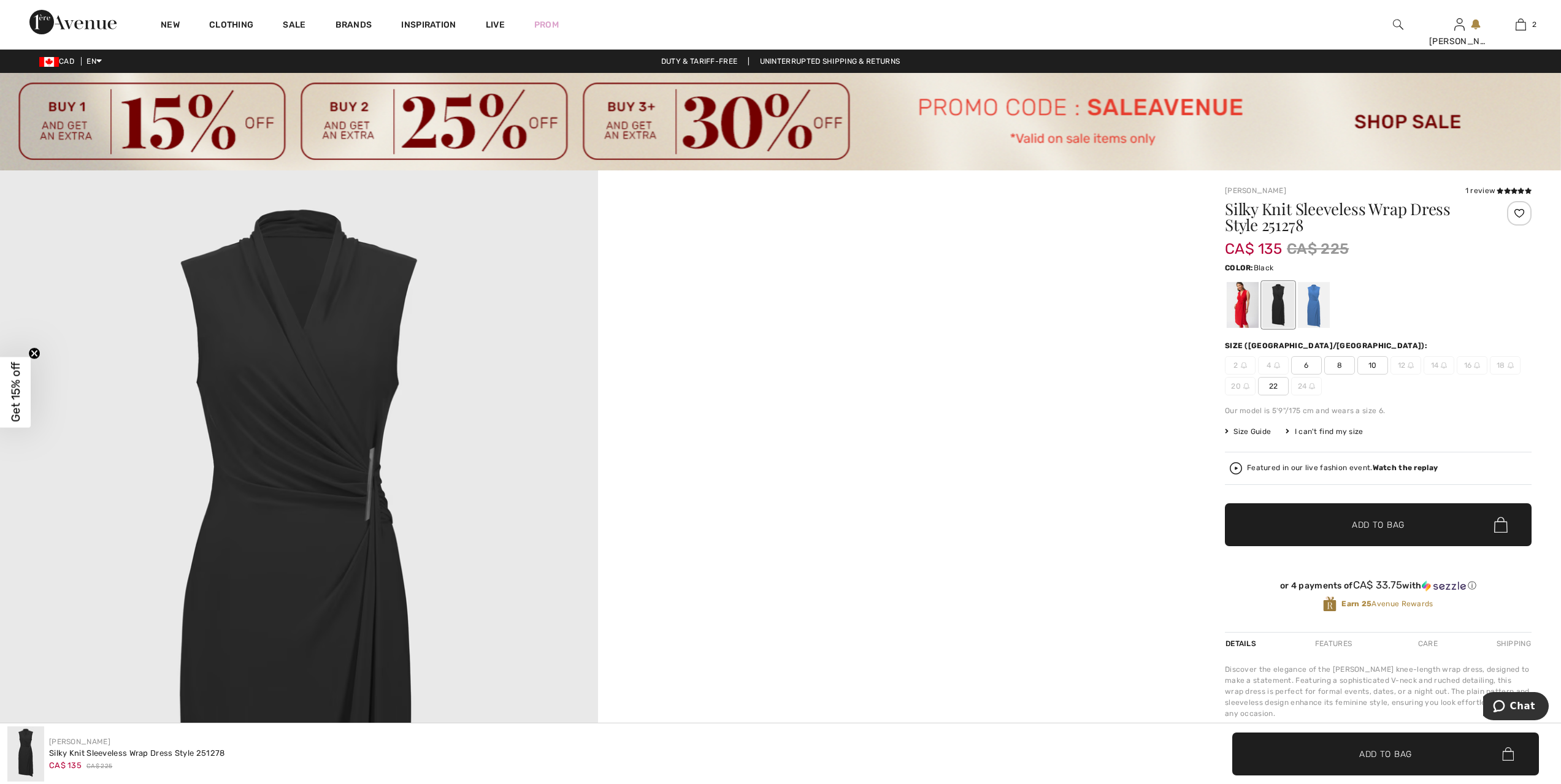
click at [875, 469] on video "Your browser does not support the video tag." at bounding box center [896, 320] width 598 height 298
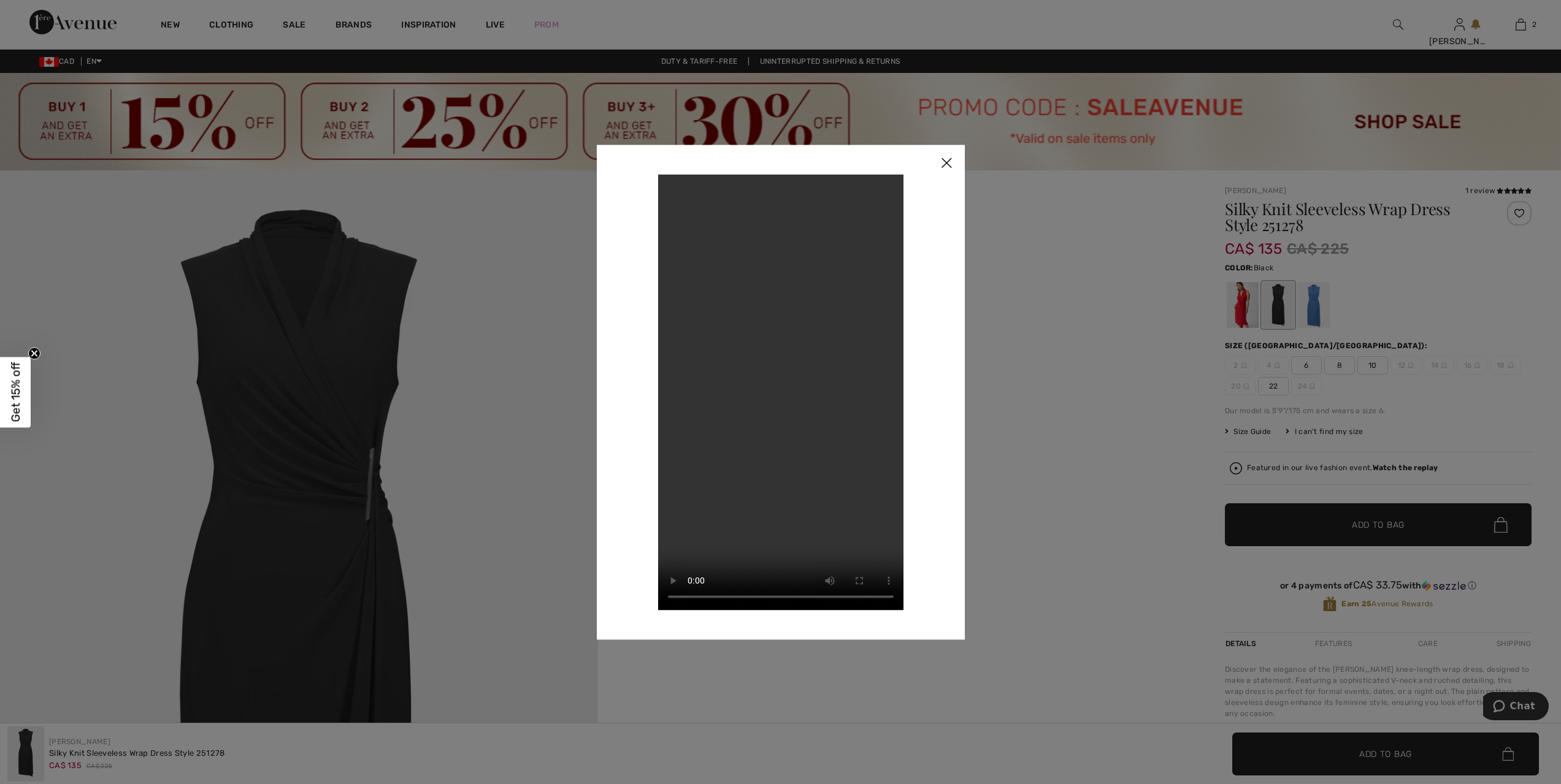
click at [260, 519] on div at bounding box center [780, 392] width 1561 height 784
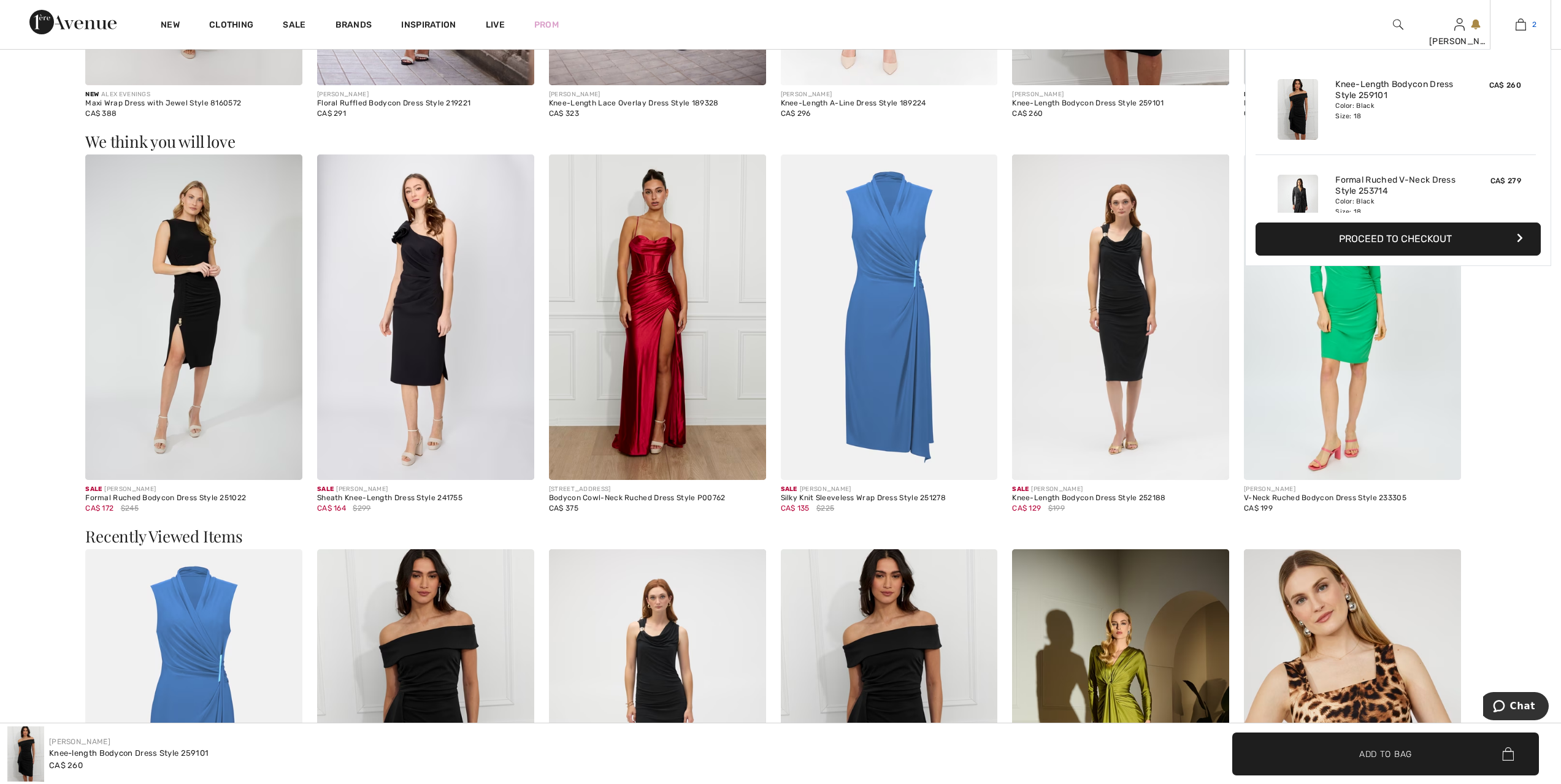
scroll to position [1364, 0]
click at [1526, 23] on img at bounding box center [1521, 24] width 10 height 15
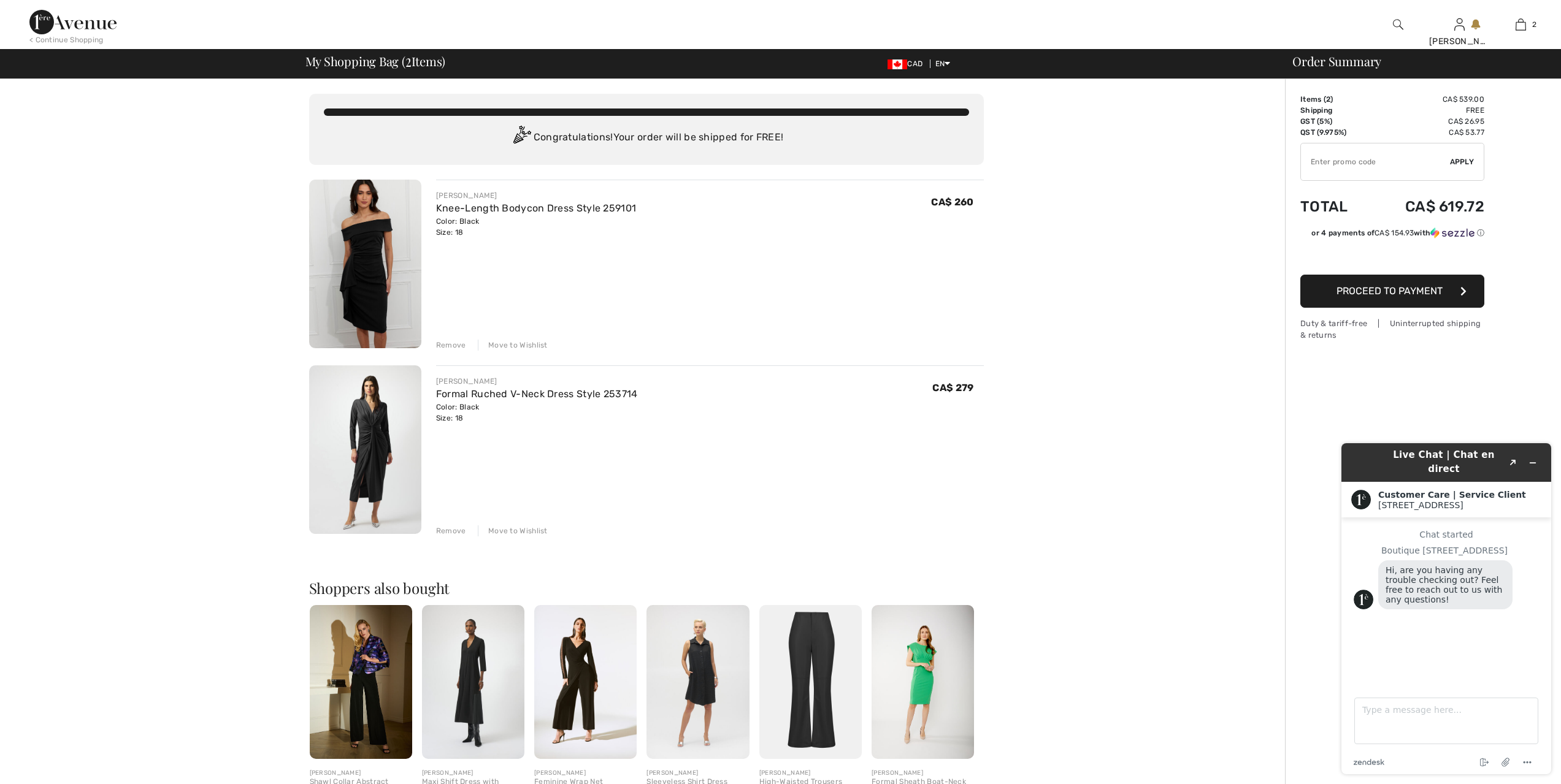
click at [509, 529] on div "Move to Wishlist" at bounding box center [513, 530] width 70 height 11
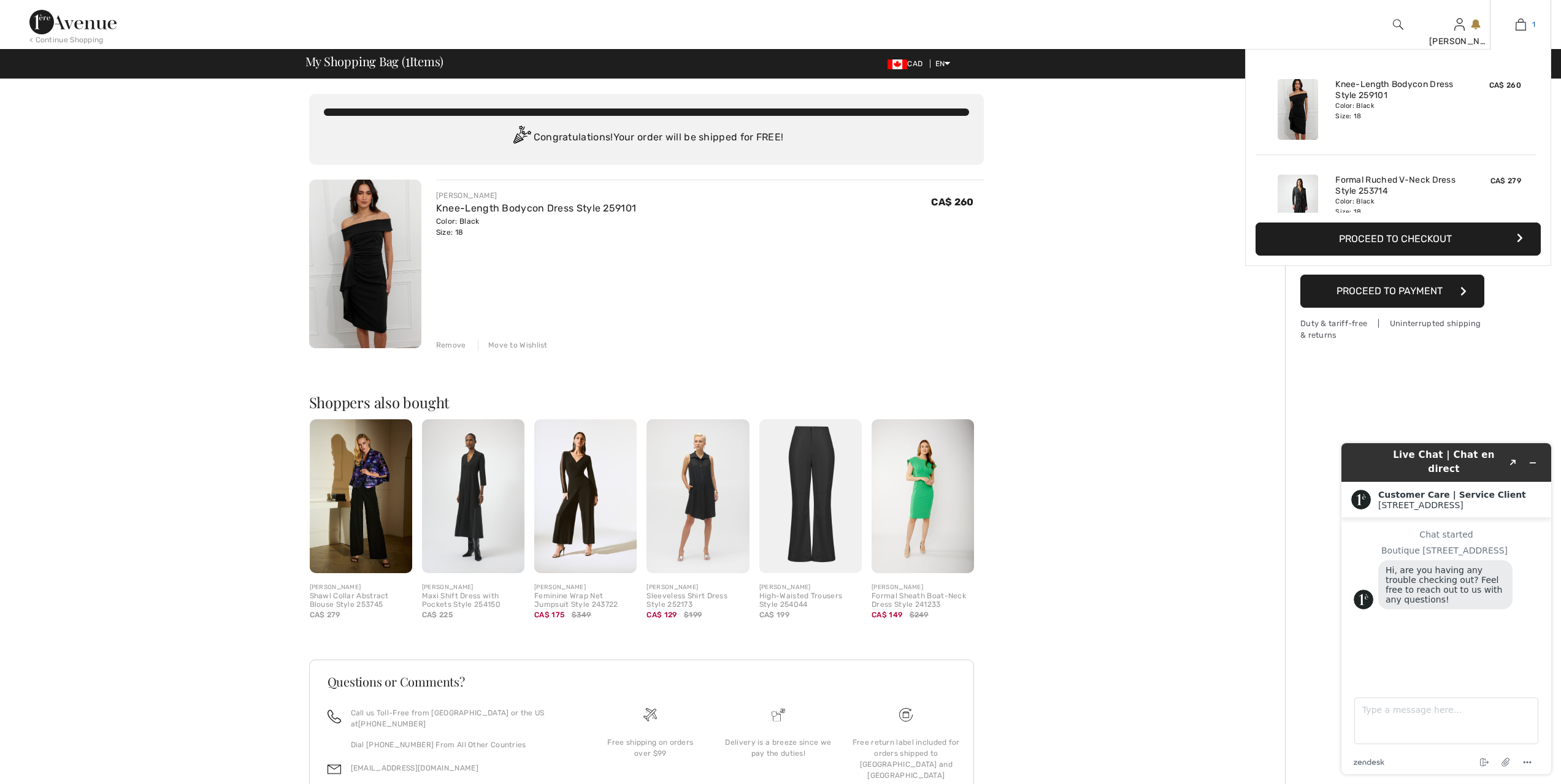
click at [1521, 24] on img at bounding box center [1521, 24] width 10 height 15
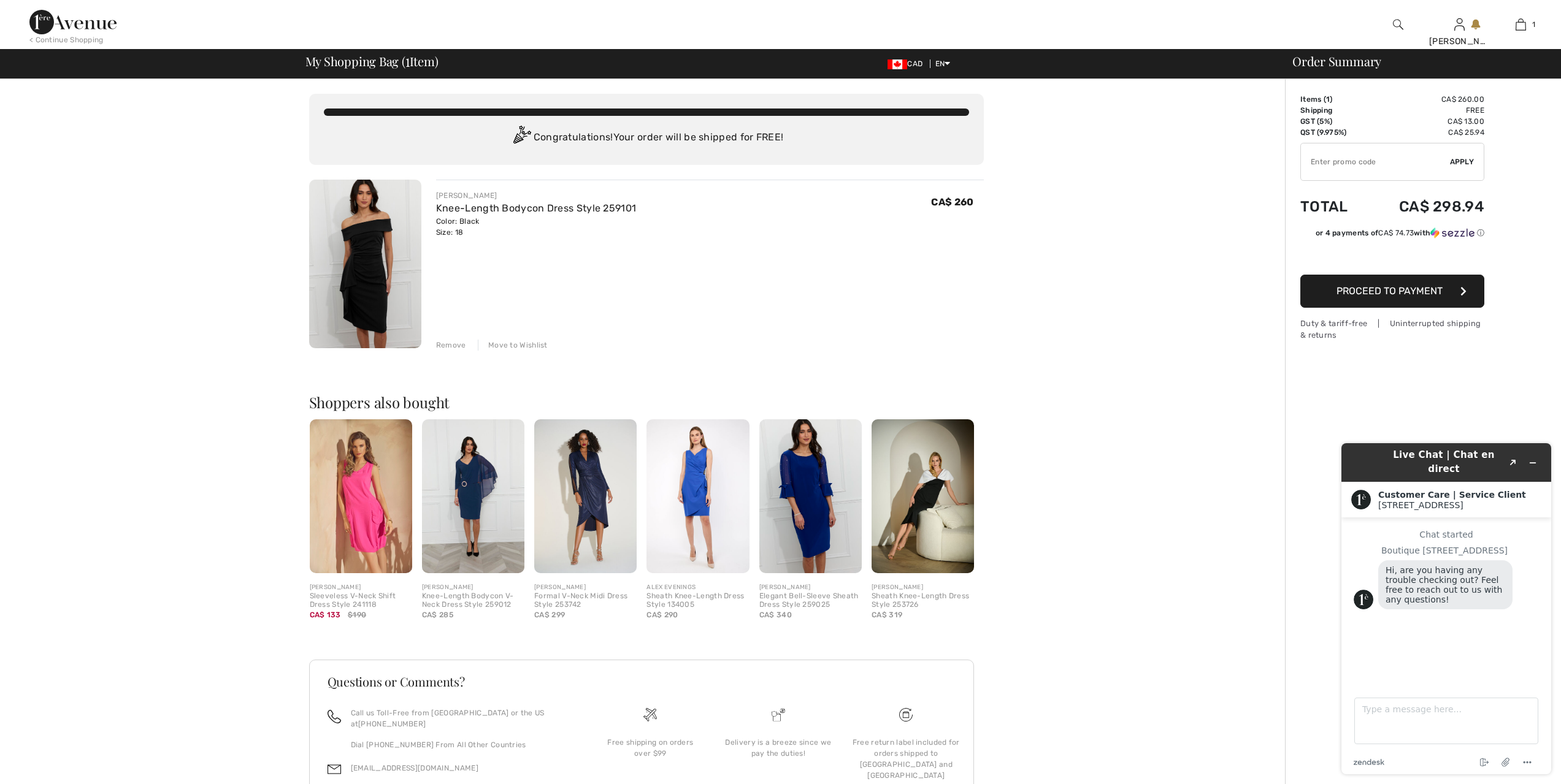
click at [1430, 295] on span "Proceed to Payment" at bounding box center [1390, 291] width 106 height 12
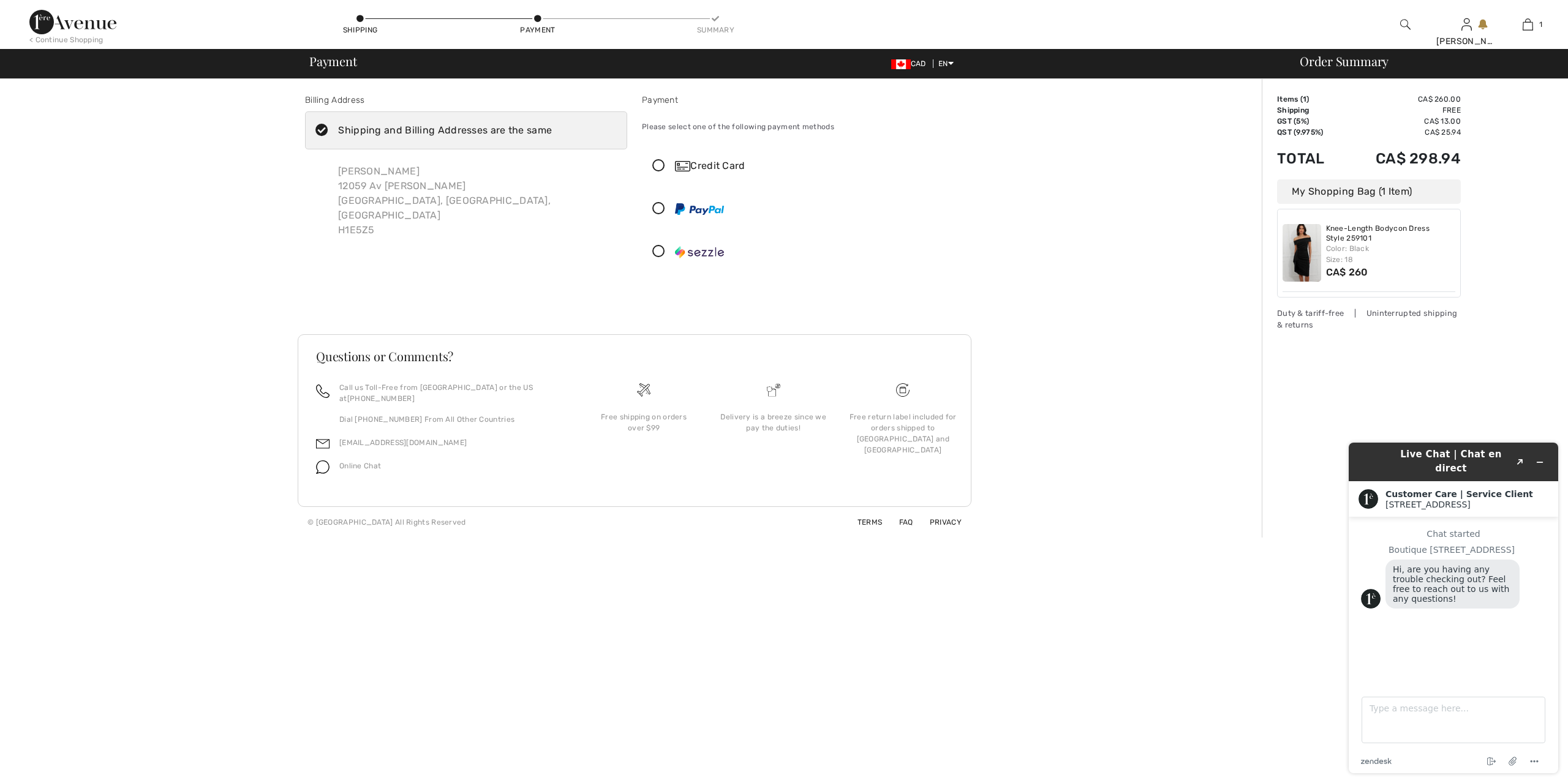
click at [658, 248] on icon at bounding box center [658, 252] width 33 height 13
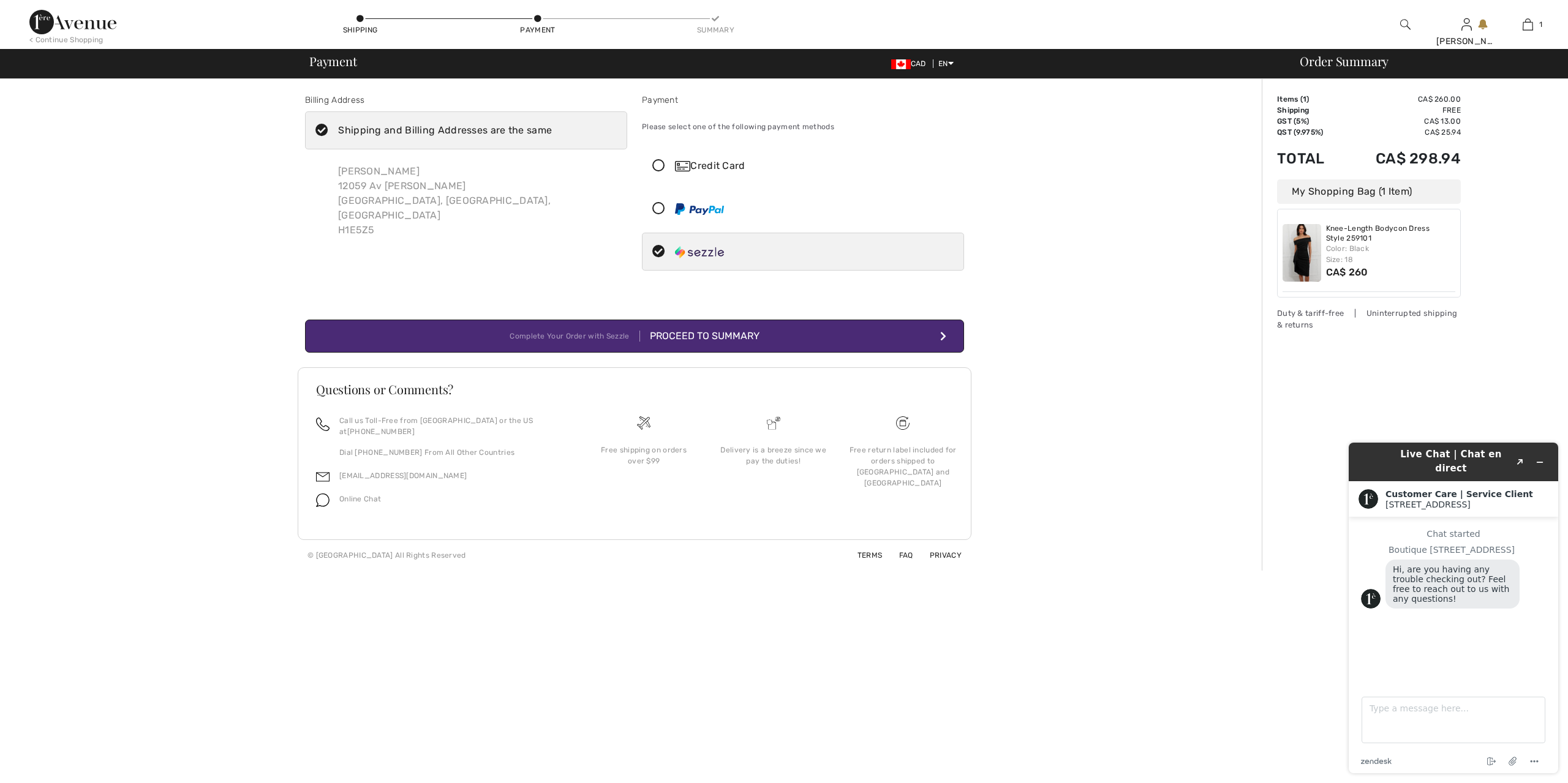
click at [692, 331] on div "Proceed to Summary" at bounding box center [699, 336] width 120 height 15
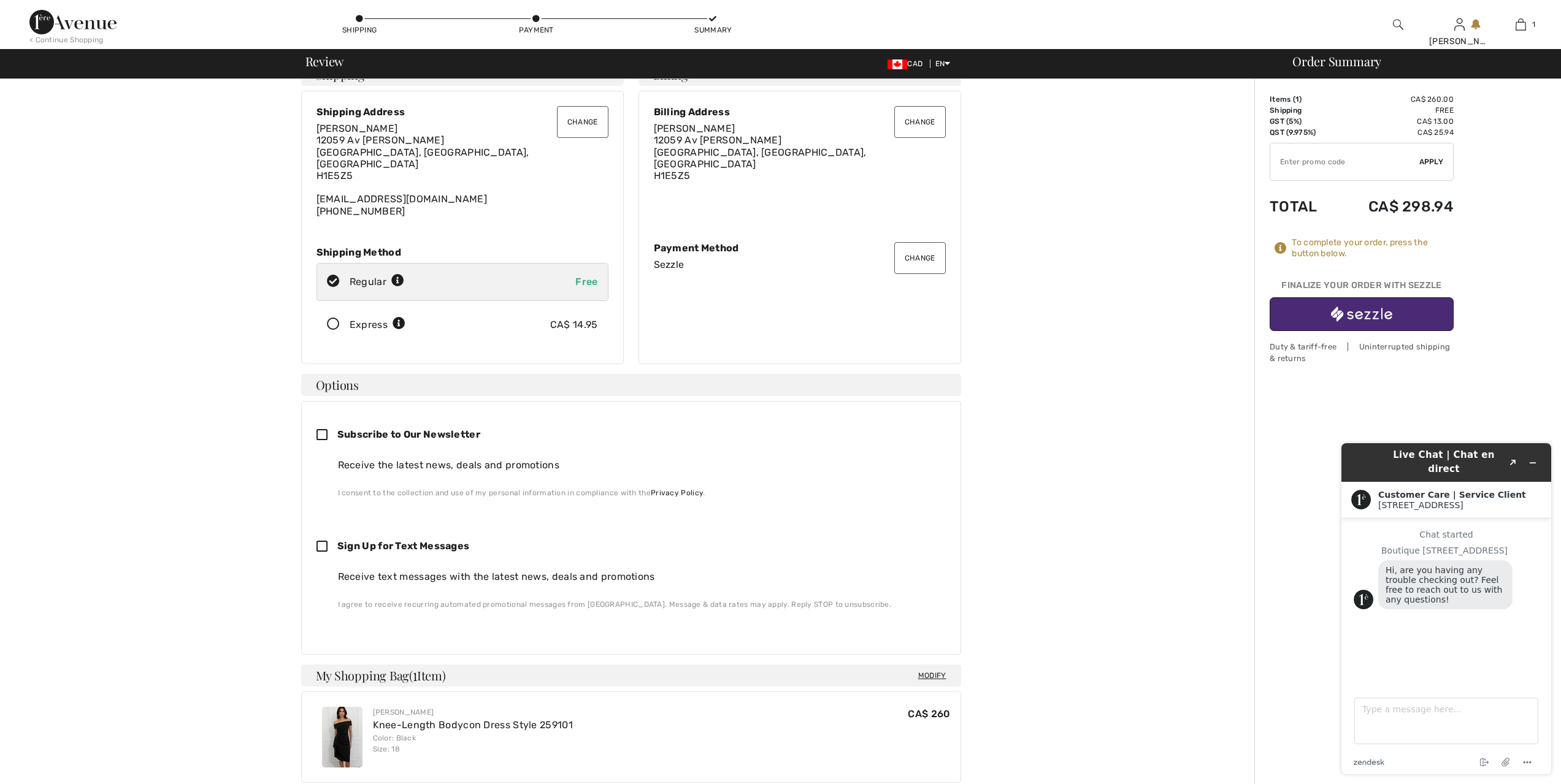
scroll to position [15, 0]
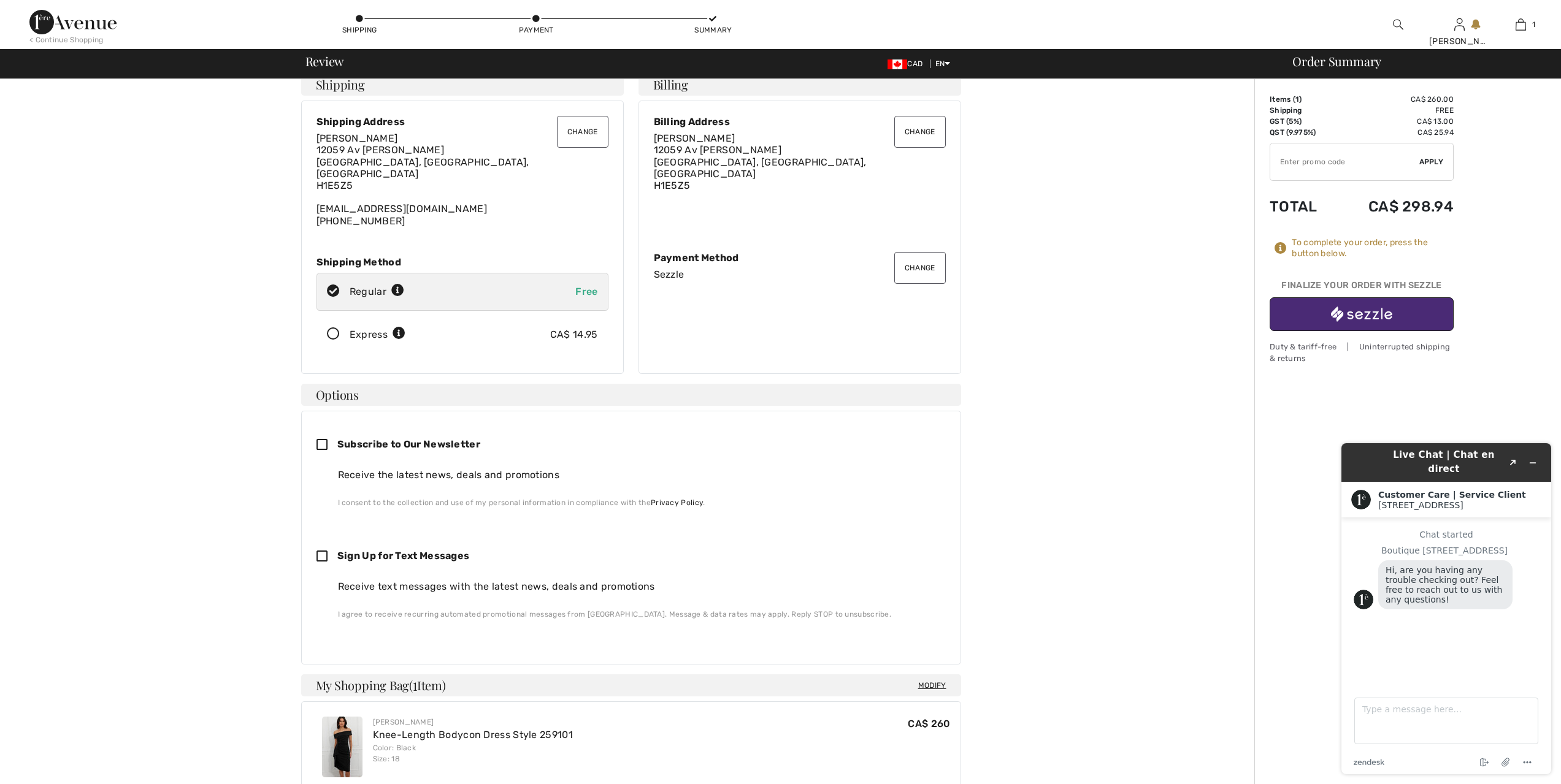
click at [1362, 315] on img "button" at bounding box center [1362, 314] width 62 height 15
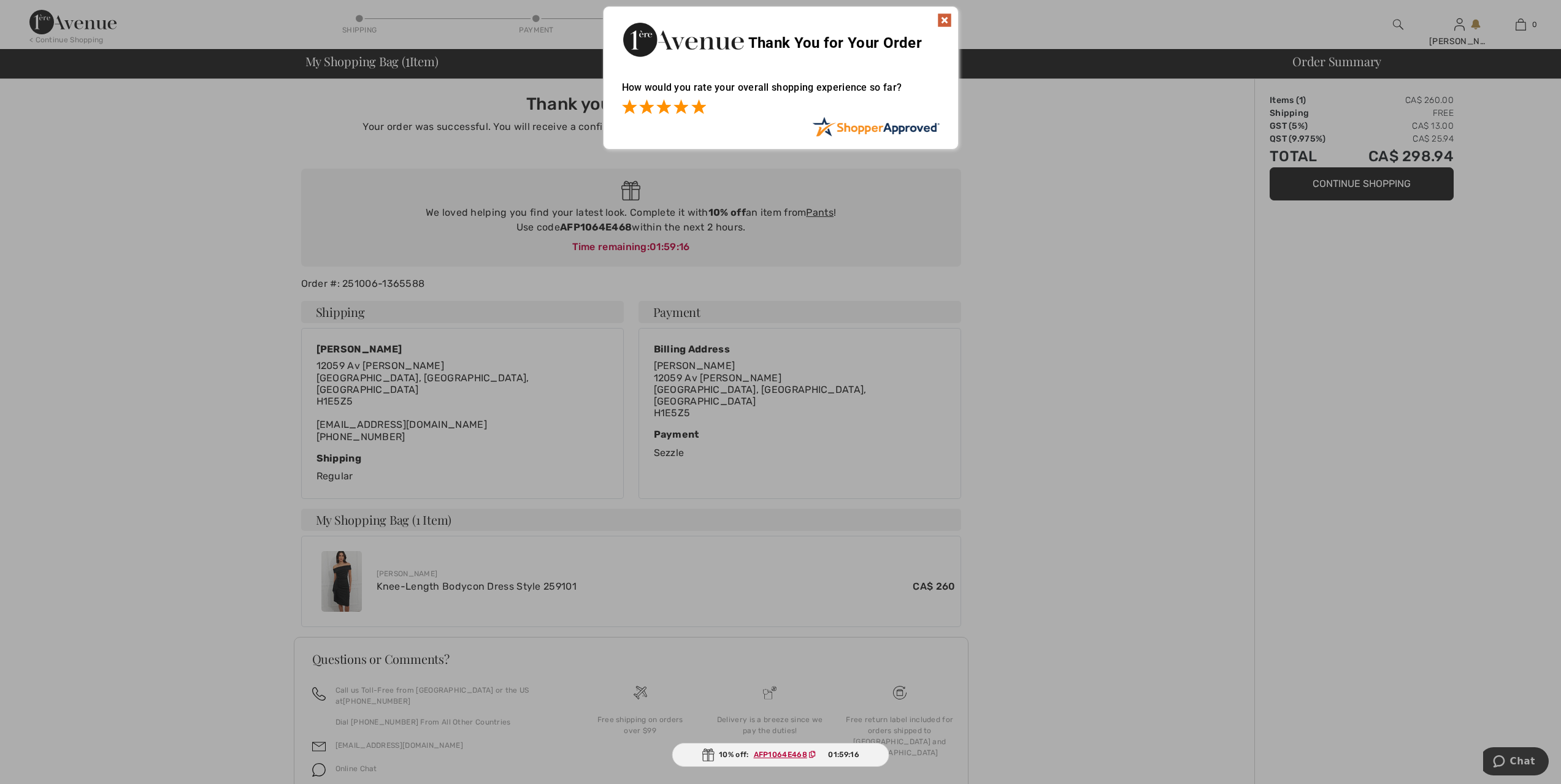
click at [696, 108] on span at bounding box center [698, 106] width 15 height 15
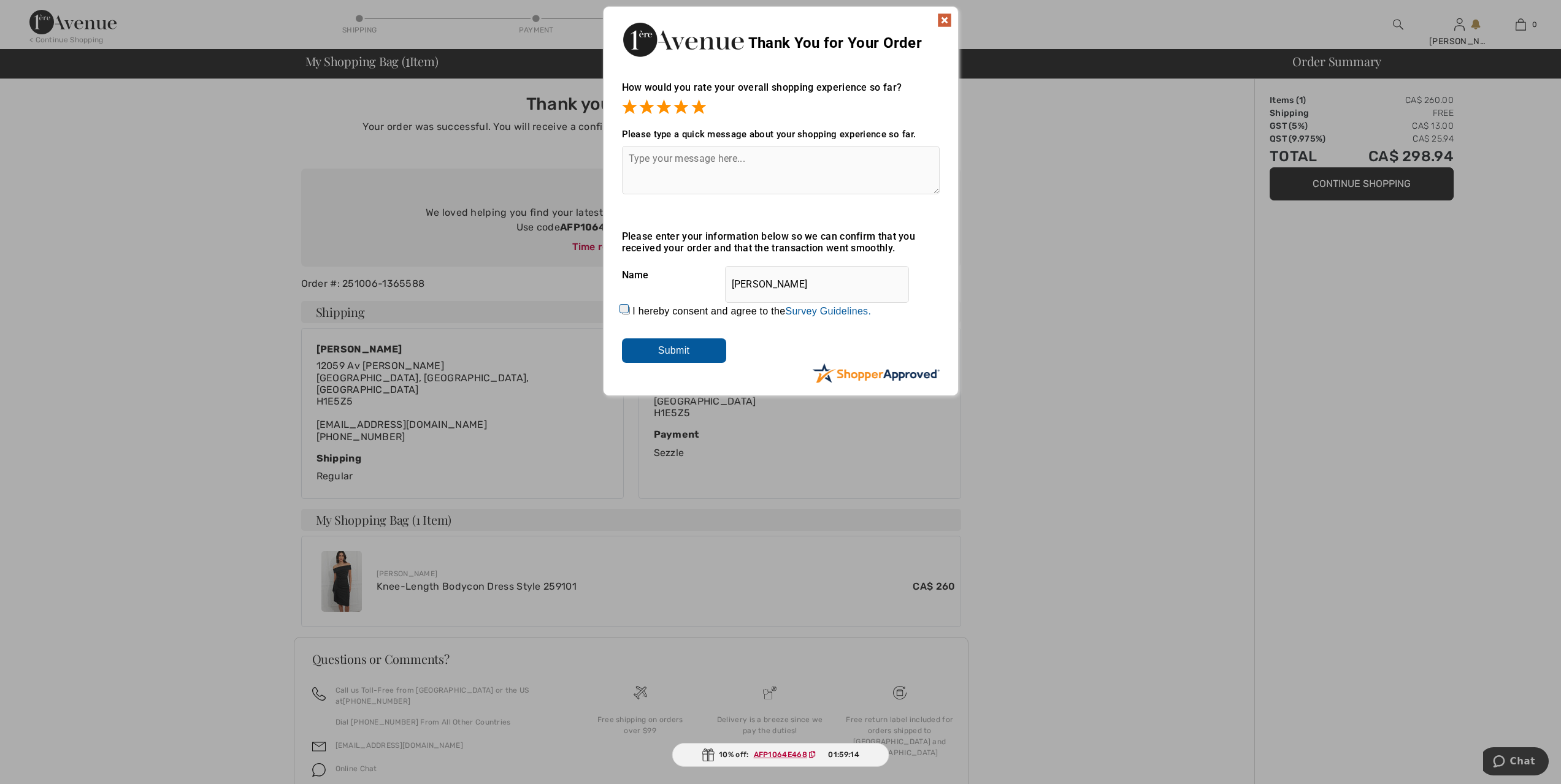
click at [622, 309] on input "I hereby consent and agree to the By submitting a review, you grant permission …" at bounding box center [626, 311] width 8 height 8
checkbox input "true"
click at [670, 357] on input "Submit" at bounding box center [674, 350] width 104 height 24
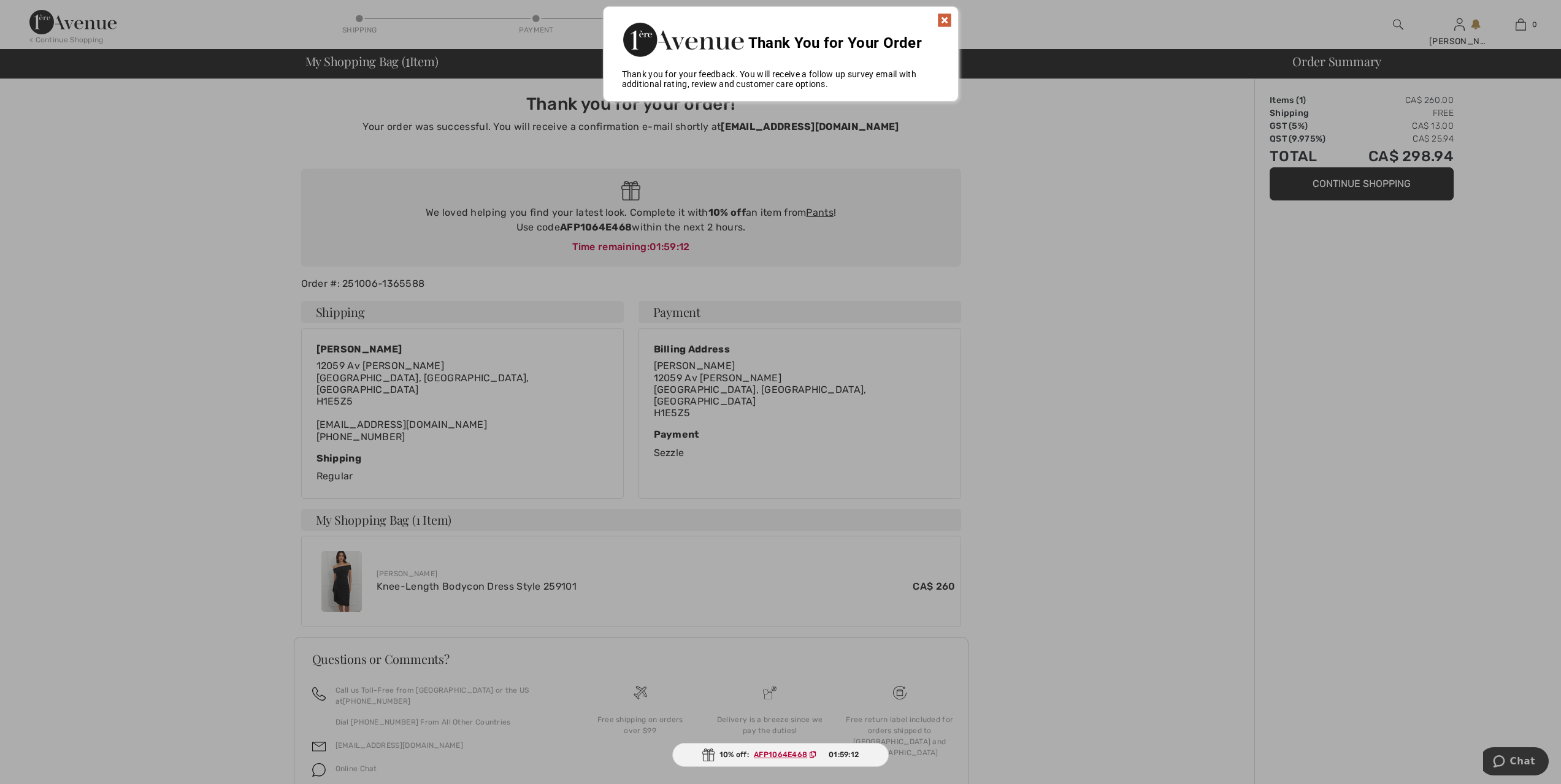
click at [948, 20] on img at bounding box center [945, 20] width 15 height 15
